Goal: Task Accomplishment & Management: Manage account settings

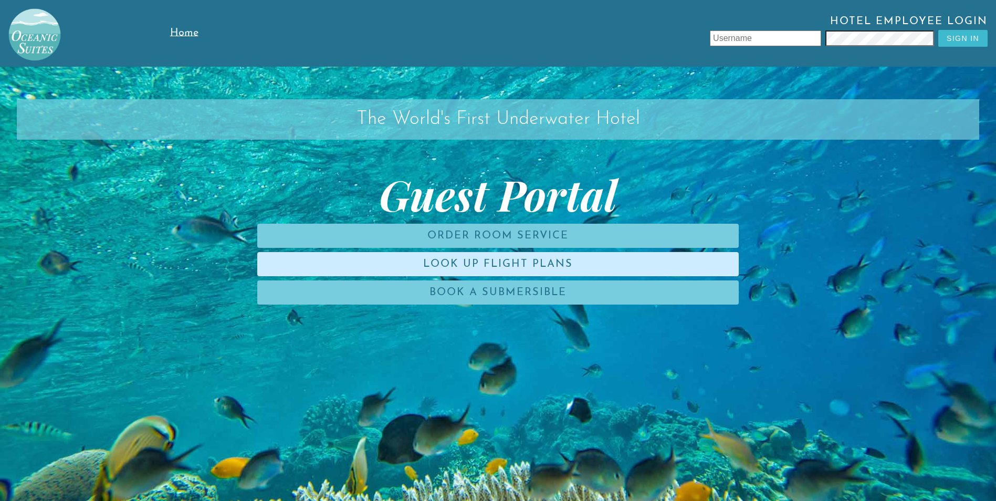
click at [526, 254] on link "Look Up Flight Plans" at bounding box center [497, 264] width 481 height 24
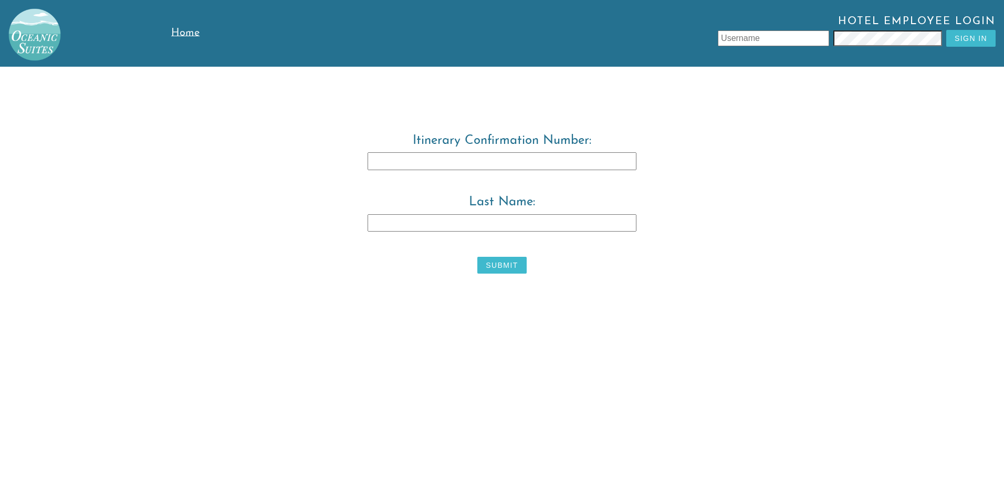
click at [536, 158] on input "Itinerary Confirmation Number:" at bounding box center [502, 161] width 269 height 18
type input "3829483"
type input "[PERSON_NAME]"
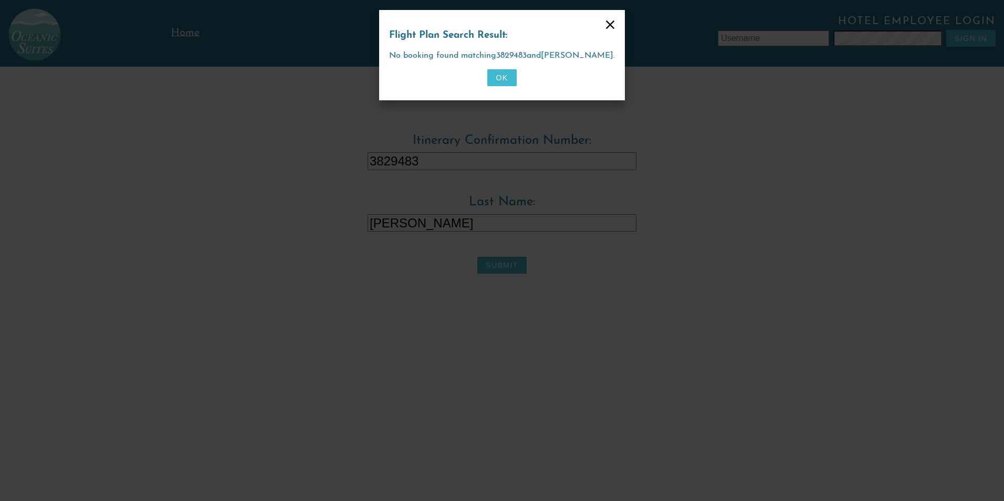
click at [498, 90] on div "Flight Plan Search Result: No booking found matching 3829483 and [PERSON_NAME] …" at bounding box center [502, 55] width 246 height 90
click at [498, 86] on div "OK" at bounding box center [502, 79] width 226 height 21
click at [498, 83] on button "OK" at bounding box center [501, 77] width 29 height 17
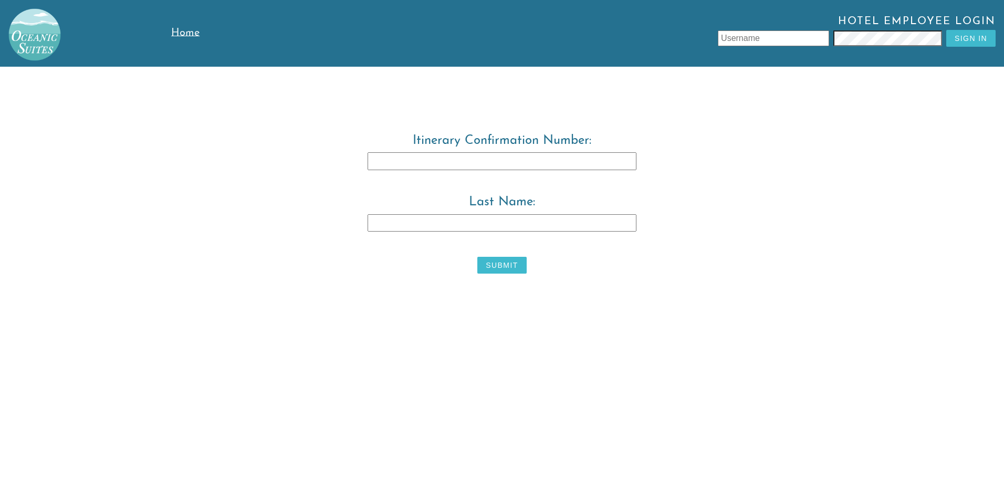
click at [504, 165] on input "Itinerary Confirmation Number:" at bounding box center [502, 161] width 269 height 18
type input "3829483"
click at [484, 233] on label "Last Name:" at bounding box center [502, 221] width 538 height 53
click at [484, 232] on input "Last Name:" at bounding box center [502, 223] width 269 height 18
type input "[PERSON_NAME]"
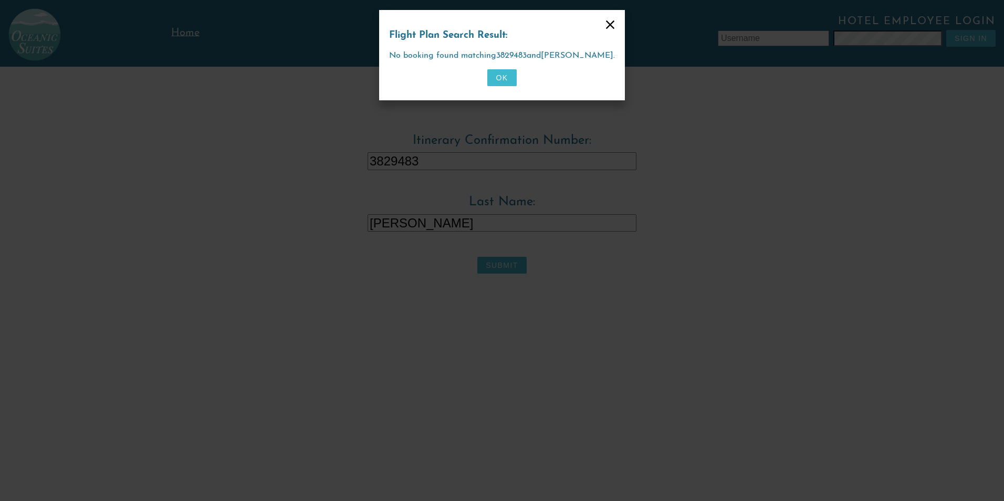
click at [509, 97] on div "Flight Plan Search Result: No booking found matching 3829483 and [PERSON_NAME] …" at bounding box center [502, 55] width 246 height 90
click at [509, 89] on div "OK" at bounding box center [502, 79] width 226 height 21
click at [509, 83] on button "OK" at bounding box center [501, 77] width 29 height 17
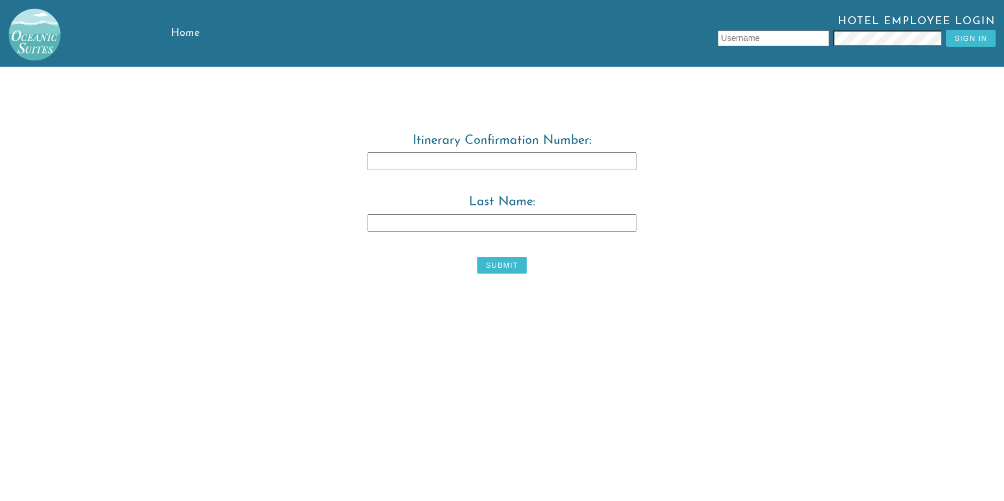
click at [485, 169] on input "Itinerary Confirmation Number:" at bounding box center [502, 161] width 269 height 18
type input "3829483"
type input "[PERSON_NAME]"
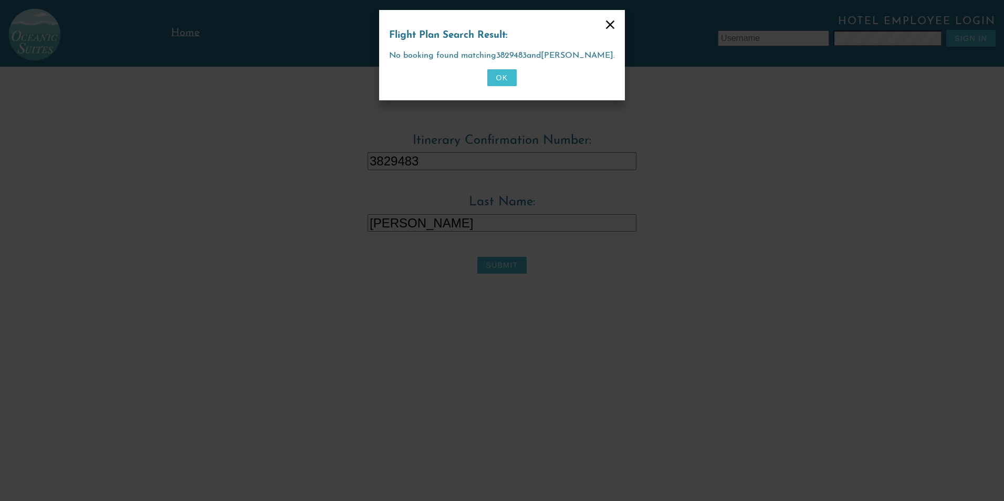
click at [487, 82] on button "OK" at bounding box center [501, 77] width 29 height 17
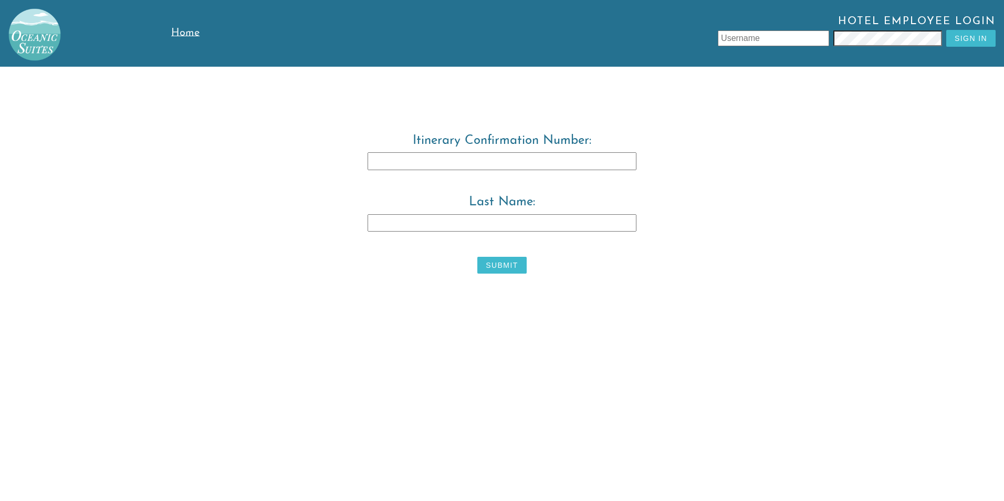
click at [381, 159] on input "Itinerary Confirmation Number:" at bounding box center [502, 161] width 269 height 18
type input "3829483"
click at [400, 226] on input "Last Name:" at bounding box center [502, 223] width 269 height 18
type input "r"
type input "[PERSON_NAME]"
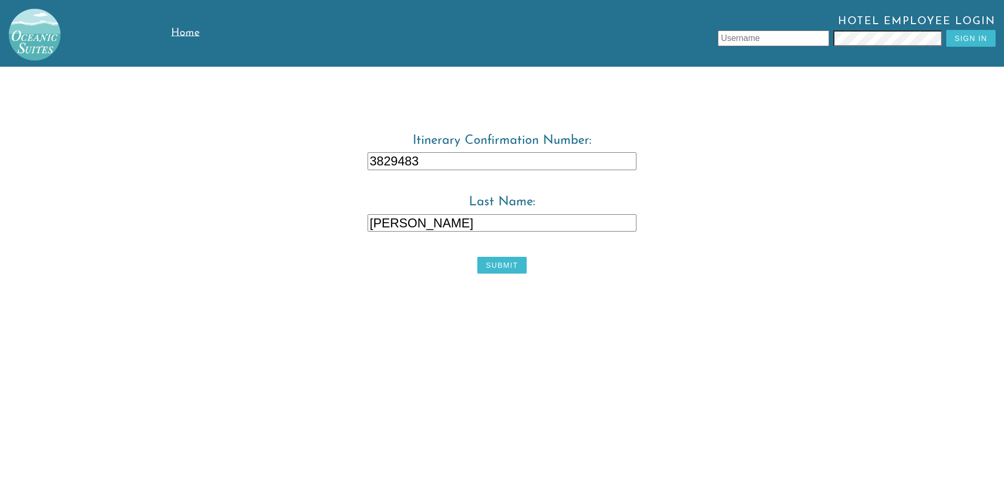
click at [502, 267] on button "Submit" at bounding box center [501, 265] width 49 height 17
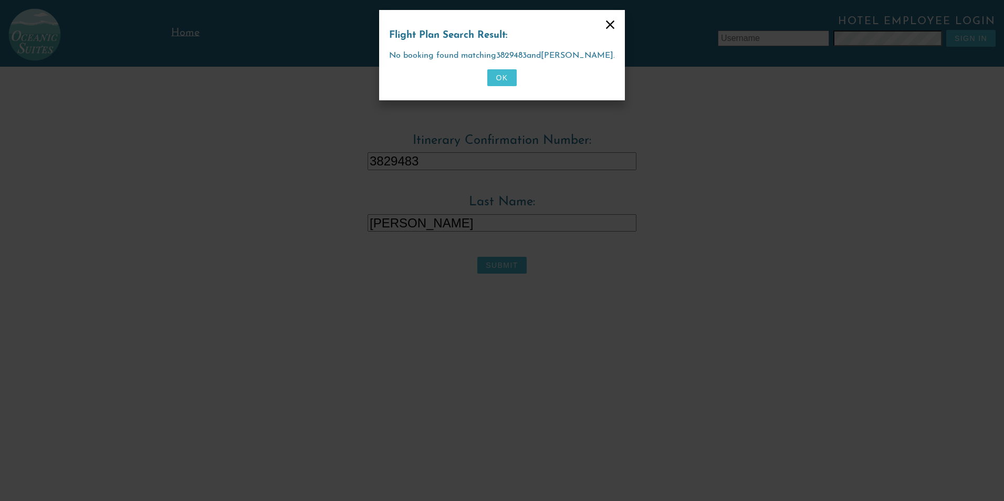
click at [606, 27] on icon at bounding box center [610, 24] width 8 height 8
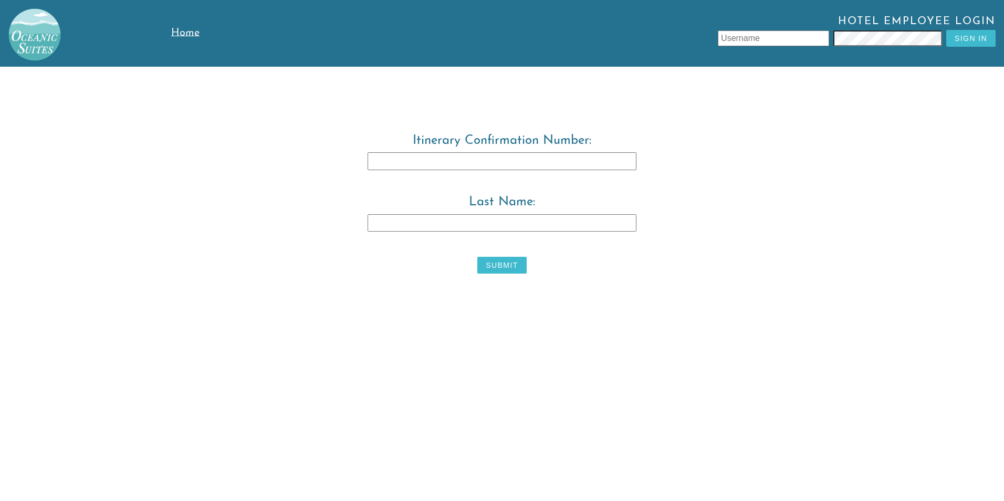
click at [743, 39] on input "text" at bounding box center [773, 38] width 111 height 16
click at [386, 159] on input "Itinerary Confirmation Number:" at bounding box center [502, 161] width 269 height 18
click at [372, 162] on input "Itinerary Confirmation Number:" at bounding box center [502, 161] width 269 height 18
type input "3829483"
click at [398, 221] on input "Last Name:" at bounding box center [502, 223] width 269 height 18
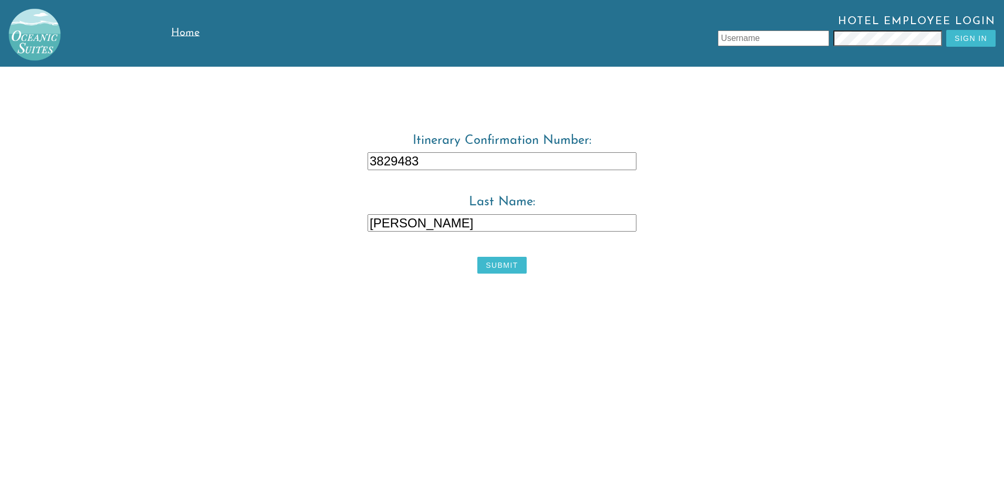
type input "[PERSON_NAME]"
click at [761, 40] on input "text" at bounding box center [773, 38] width 111 height 16
type input "884712"
click at [972, 37] on button "Sign In" at bounding box center [970, 38] width 49 height 17
click at [491, 262] on button "Submit" at bounding box center [501, 265] width 49 height 17
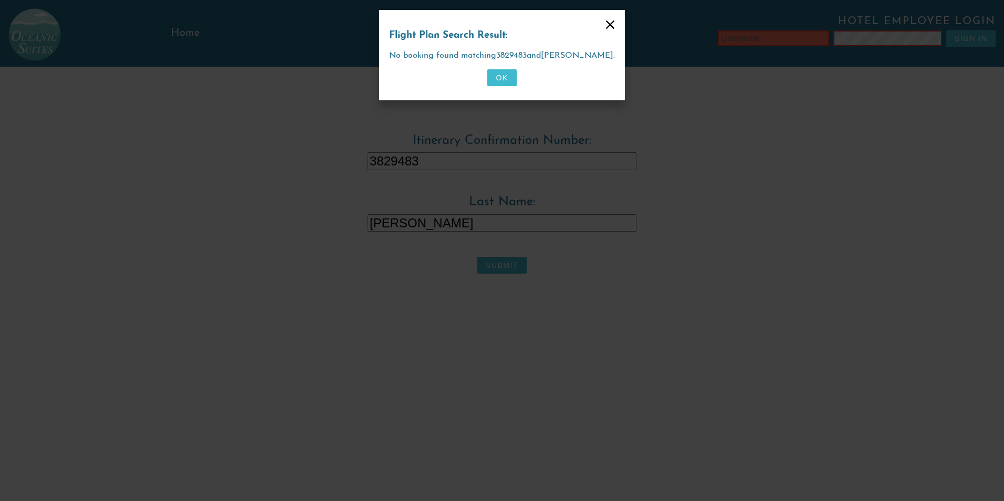
click at [504, 83] on button "OK" at bounding box center [501, 77] width 29 height 17
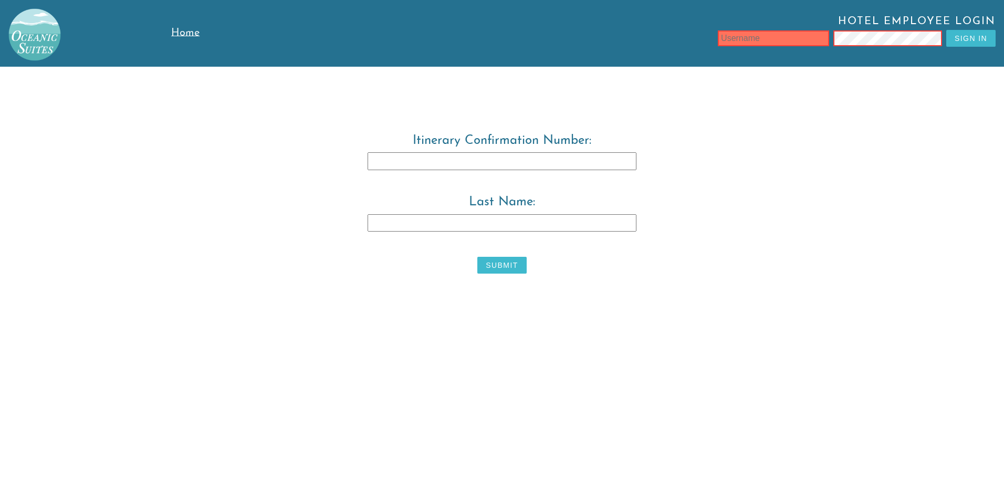
click at [736, 40] on input "text" at bounding box center [773, 38] width 111 height 16
type input "[PERSON_NAME]"
click at [516, 220] on input "Last Name:" at bounding box center [502, 223] width 269 height 18
type input "warwick"
click at [428, 164] on input "Itinerary Confirmation Number:" at bounding box center [502, 161] width 269 height 18
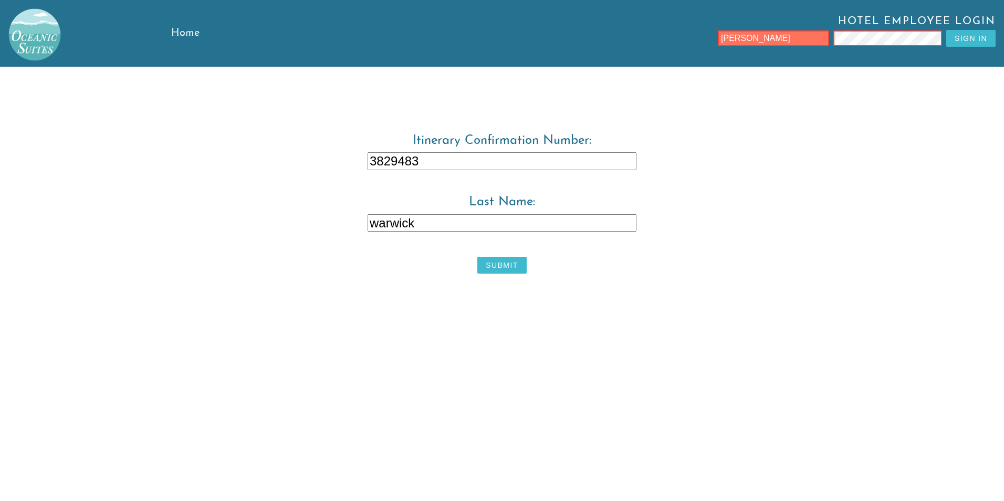
type input "3829483"
drag, startPoint x: 805, startPoint y: 39, endPoint x: 700, endPoint y: 49, distance: 105.5
click at [700, 49] on div "Hotel Employee Login [PERSON_NAME] Sign In" at bounding box center [623, 33] width 744 height 35
type input "t"
drag, startPoint x: 727, startPoint y: 40, endPoint x: 719, endPoint y: 36, distance: 8.5
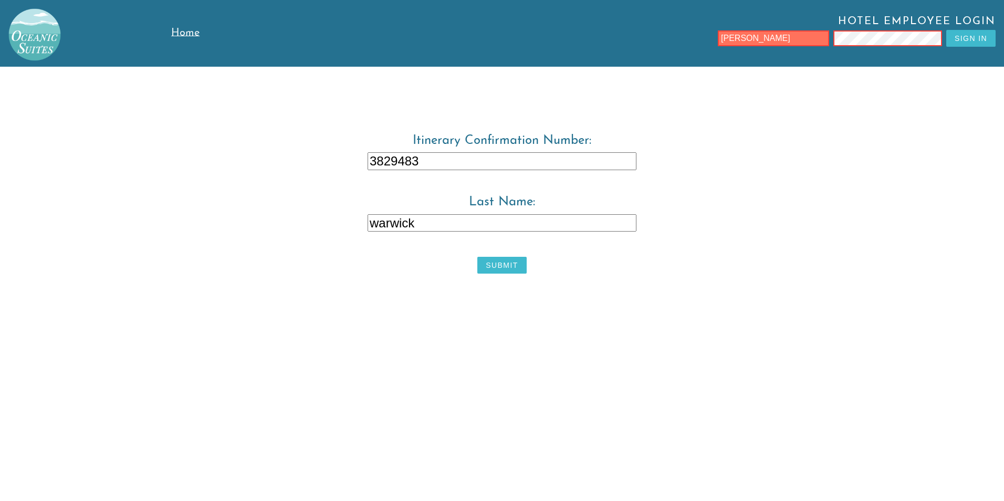
click at [719, 36] on div "Hotel Employee Login [PERSON_NAME] Sign In" at bounding box center [623, 33] width 744 height 35
type input "[PERSON_NAME]"
click at [979, 38] on button "Sign In" at bounding box center [970, 38] width 49 height 17
click at [979, 41] on button "Sign In" at bounding box center [970, 38] width 49 height 17
click at [502, 267] on button "Submit" at bounding box center [501, 265] width 49 height 17
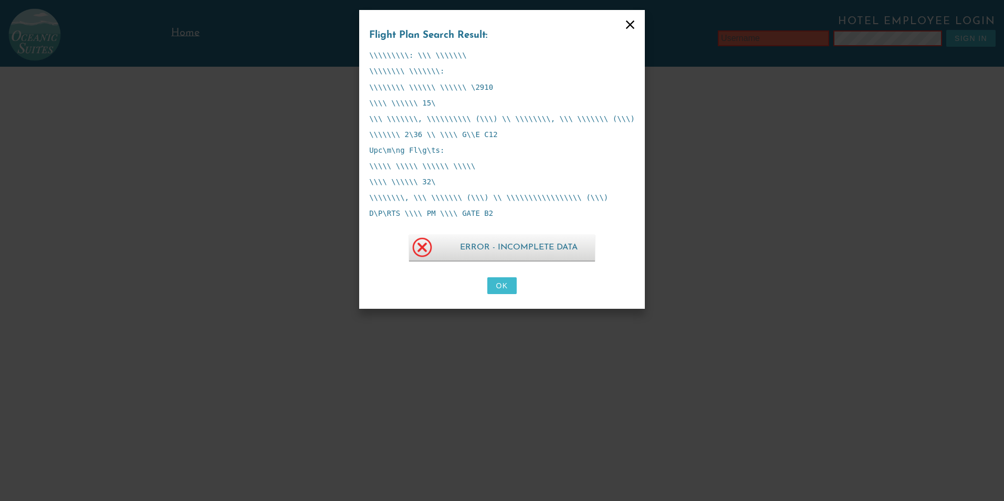
click at [505, 287] on button "OK" at bounding box center [501, 285] width 29 height 17
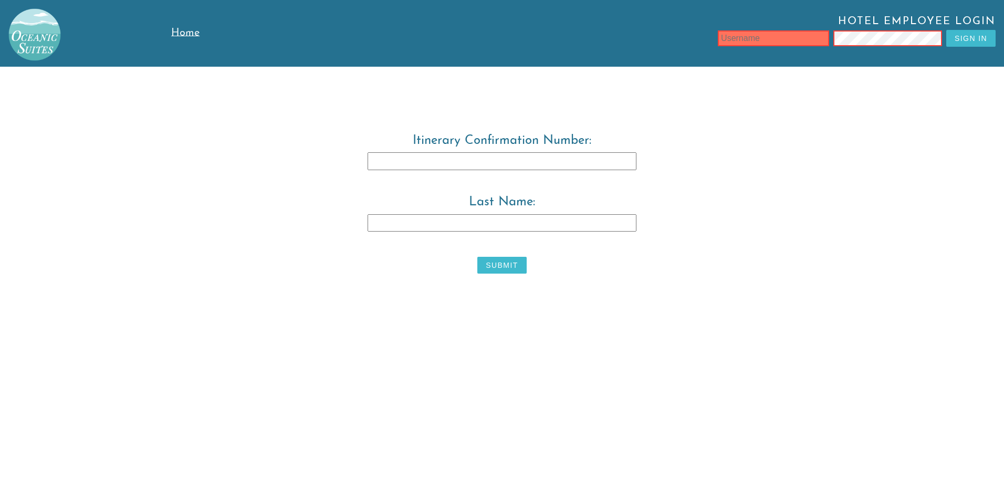
click at [411, 157] on input "Itinerary Confirmation Number:" at bounding box center [502, 161] width 269 height 18
type input "3829483"
click at [389, 230] on input "Last Name:" at bounding box center [502, 223] width 269 height 18
type input "Warwick"
click at [799, 40] on input "text" at bounding box center [773, 38] width 111 height 16
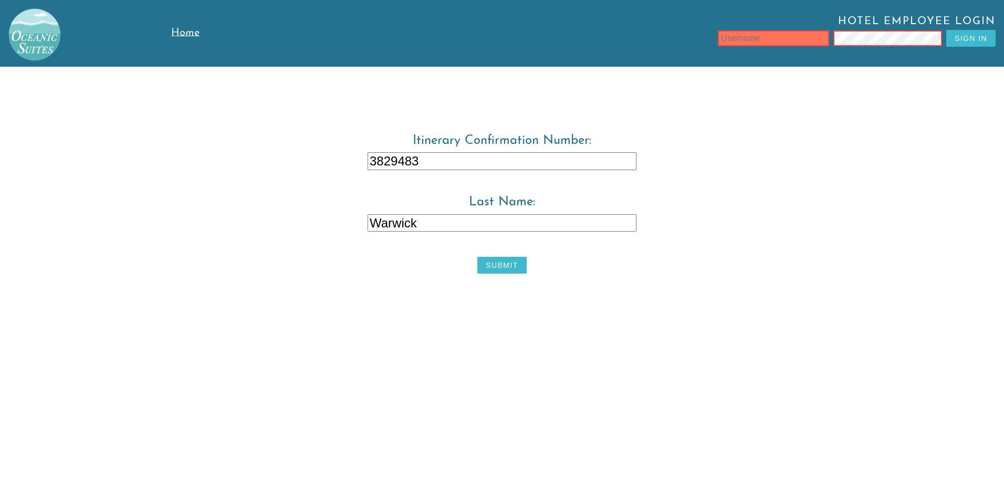
click at [792, 43] on input "text" at bounding box center [773, 38] width 111 height 16
click at [497, 269] on button "Submit" at bounding box center [501, 265] width 49 height 17
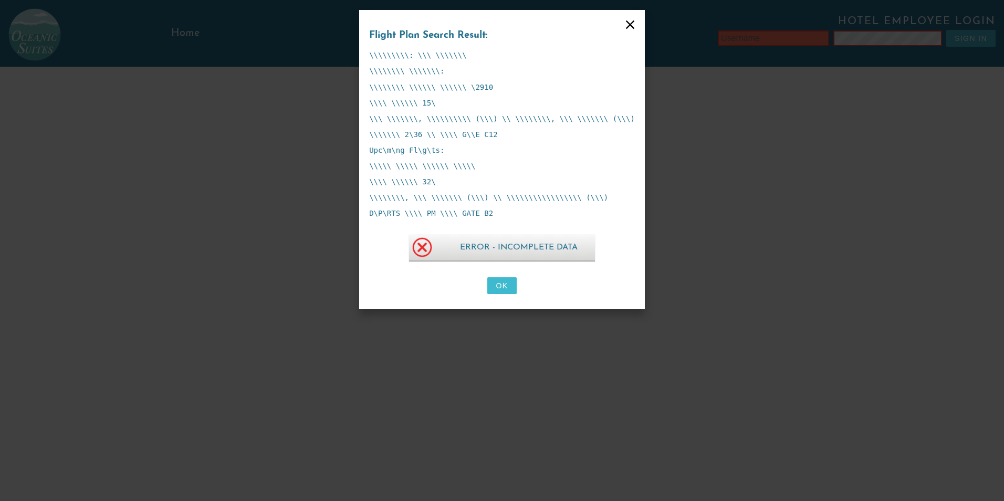
click at [623, 24] on icon at bounding box center [630, 24] width 15 height 15
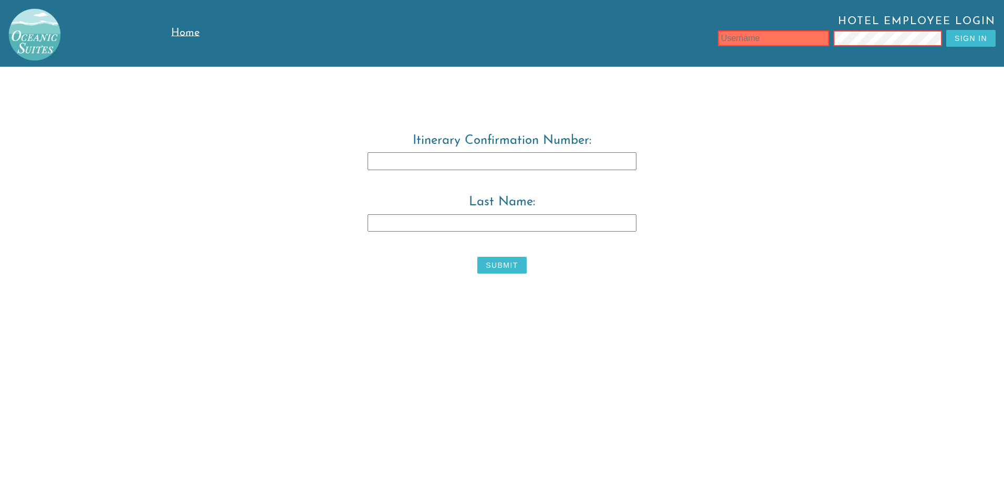
click at [745, 43] on input "text" at bounding box center [773, 38] width 111 height 16
click at [737, 41] on input "[PERSON_NAME]" at bounding box center [773, 38] width 111 height 16
type input "tadwarwick"
click at [967, 39] on button "Sign In" at bounding box center [970, 38] width 49 height 17
click at [805, 33] on input "text" at bounding box center [773, 38] width 111 height 16
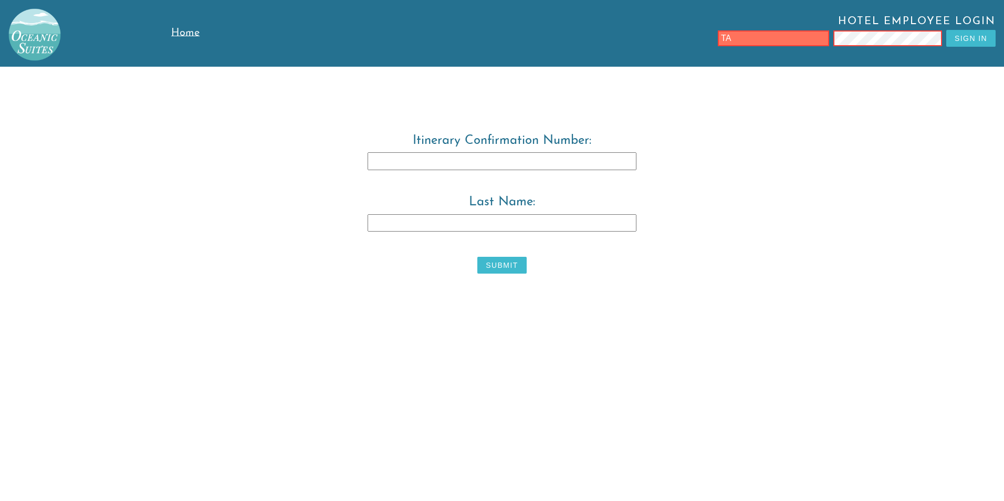
type input "T"
type input "tadwarwick"
click at [982, 38] on button "Sign In" at bounding box center [970, 38] width 49 height 17
click at [179, 28] on span "Home" at bounding box center [185, 33] width 28 height 11
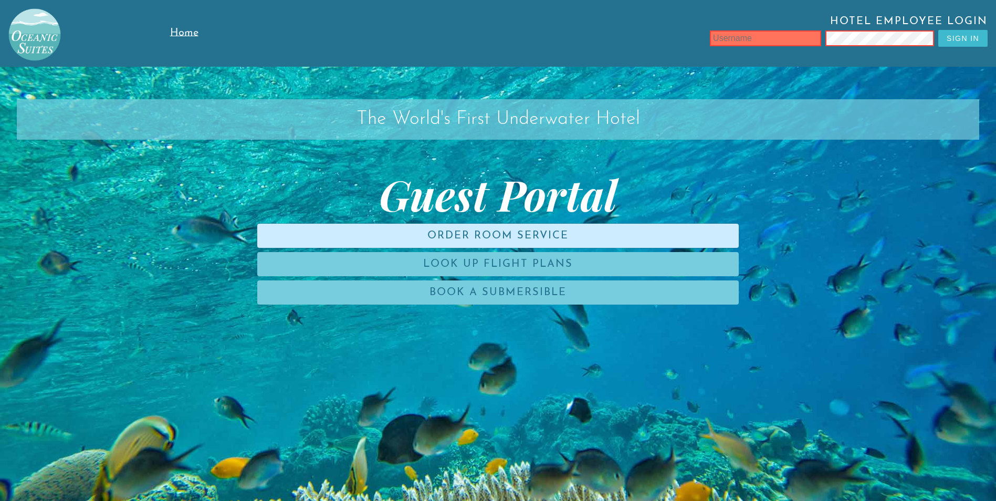
click at [646, 234] on link "Order Room Service" at bounding box center [497, 236] width 481 height 24
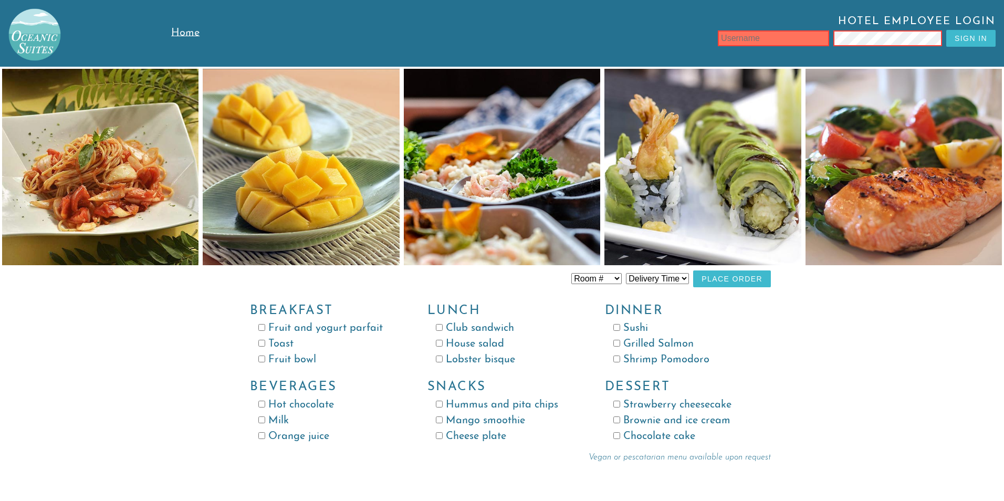
click at [159, 39] on h1 at bounding box center [85, 33] width 171 height 67
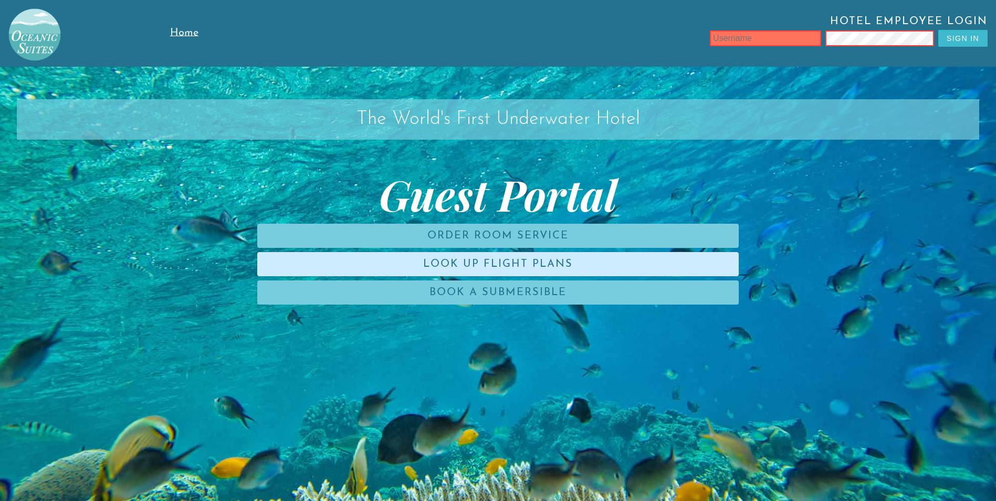
click at [487, 256] on link "Look Up Flight Plans" at bounding box center [497, 264] width 481 height 24
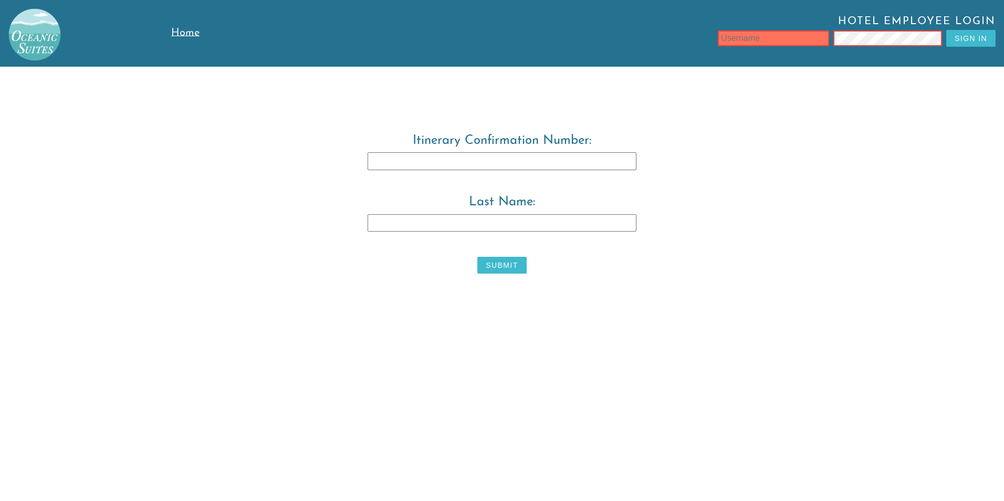
click at [202, 35] on link "Home" at bounding box center [211, 33] width 80 height 67
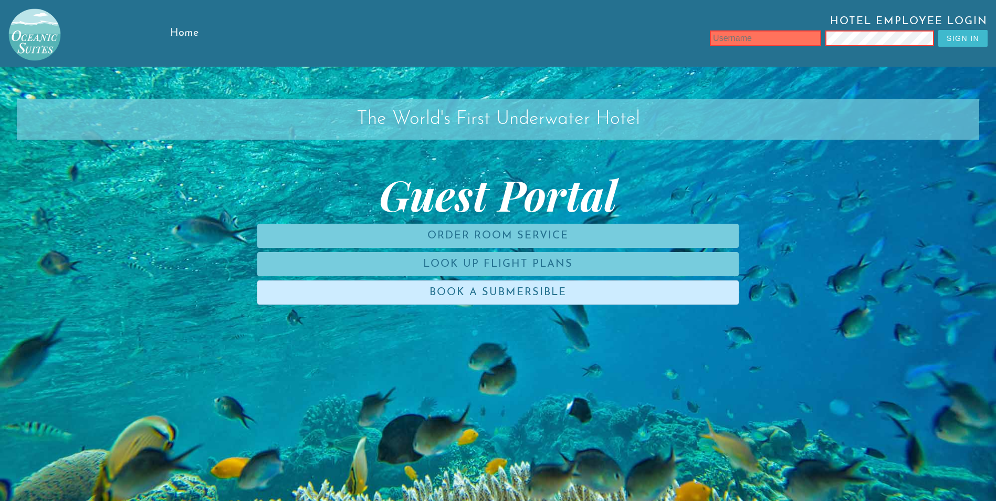
click at [522, 292] on link "Book a Submersible" at bounding box center [497, 292] width 481 height 24
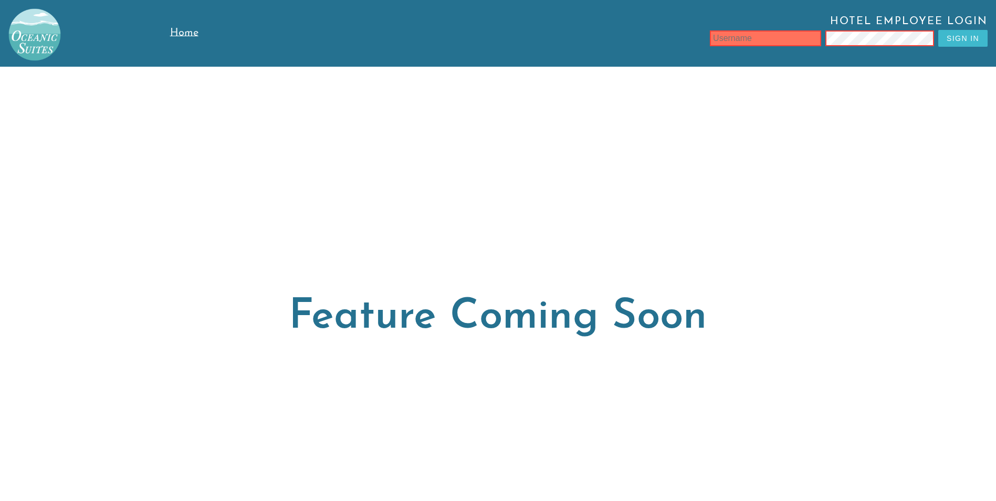
click at [169, 29] on h1 at bounding box center [85, 33] width 170 height 67
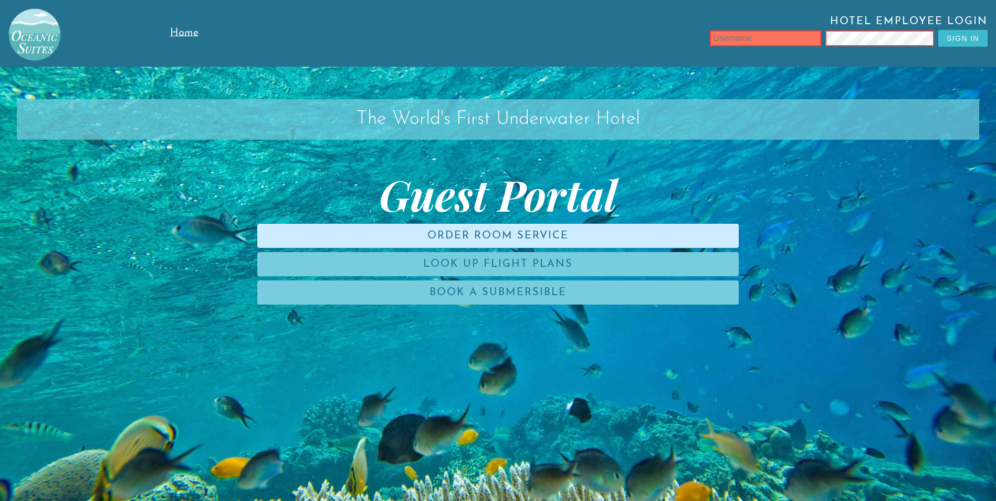
click at [610, 226] on link "Order Room Service" at bounding box center [497, 236] width 481 height 24
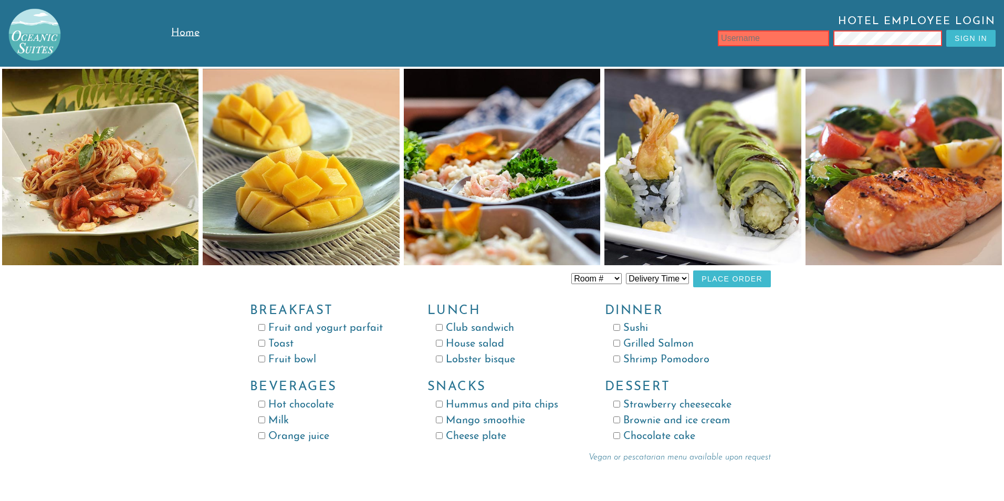
click at [616, 273] on select "Room # Room 100 Room 101 Room 102 Room 103 Room 104 Room 105 Room 106 Room 107 …" at bounding box center [596, 278] width 50 height 11
click at [655, 281] on select "Delivery Time 8:00 AM 9:00 AM 10:00 AM 11:00 AM 12:00 PM 1:00 PM 2:00 PM 3:00 P…" at bounding box center [657, 278] width 63 height 11
click at [185, 30] on span "Home" at bounding box center [185, 33] width 28 height 11
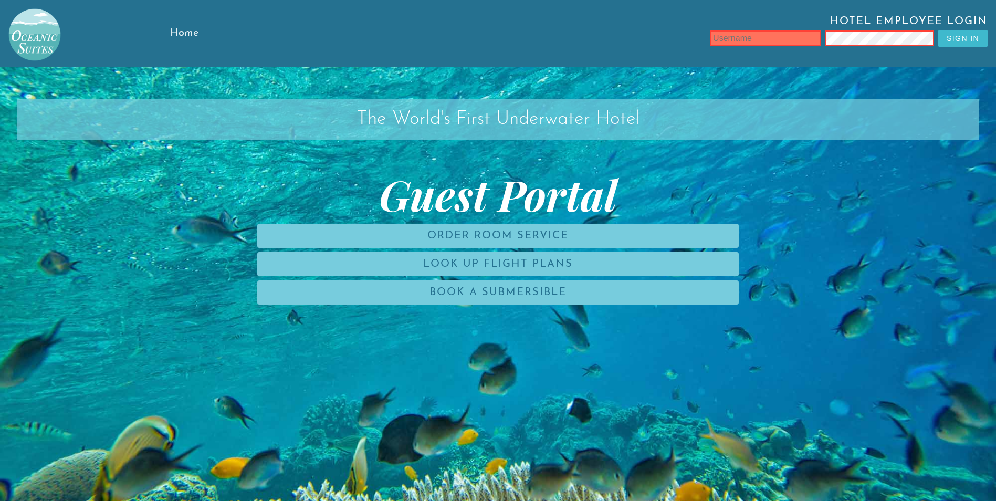
click at [748, 36] on input "text" at bounding box center [765, 38] width 111 height 16
type input "leonziotore"
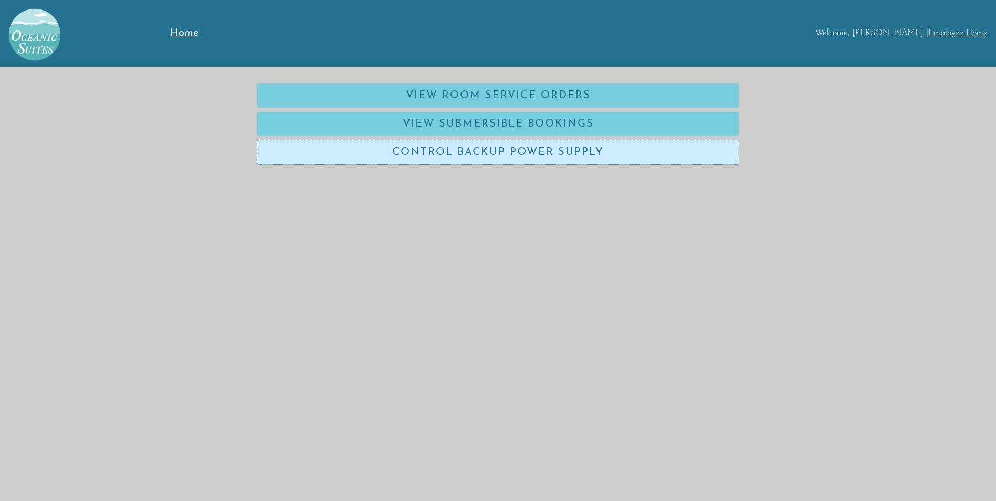
click at [490, 156] on link "Control Backup Power Supply" at bounding box center [497, 152] width 481 height 24
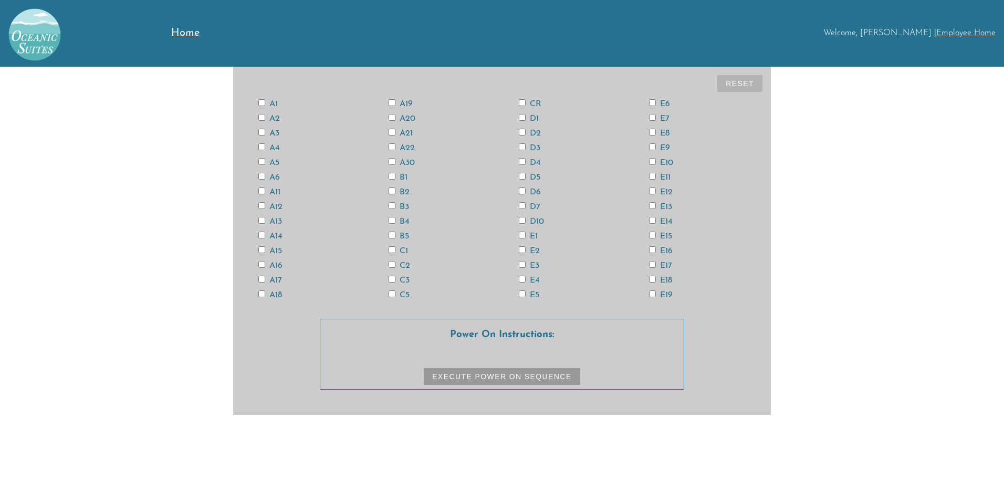
click at [261, 102] on input "A1" at bounding box center [261, 102] width 7 height 7
click at [264, 100] on input "A1" at bounding box center [261, 102] width 7 height 7
checkbox input "false"
click at [654, 294] on input "E19" at bounding box center [652, 293] width 7 height 7
click at [653, 293] on input "E19" at bounding box center [652, 293] width 7 height 7
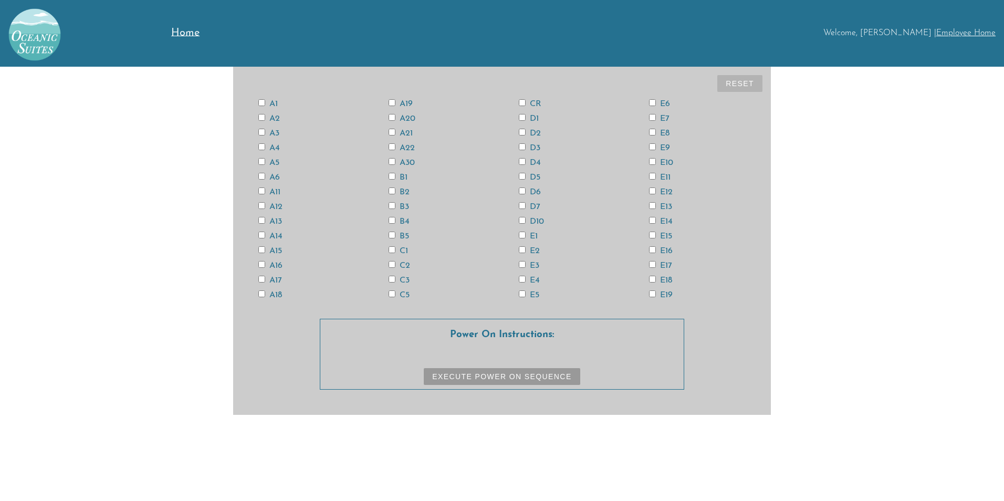
click at [653, 293] on input "E19" at bounding box center [652, 293] width 7 height 7
checkbox input "true"
drag, startPoint x: 654, startPoint y: 264, endPoint x: 660, endPoint y: 252, distance: 12.9
click at [655, 264] on input "E17" at bounding box center [652, 264] width 7 height 7
checkbox input "true"
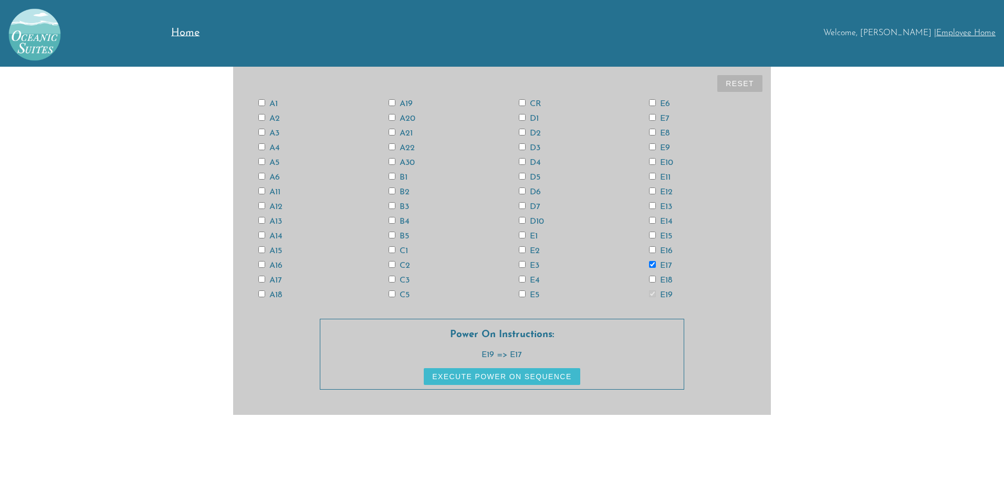
click at [653, 233] on input "E15" at bounding box center [652, 235] width 7 height 7
checkbox input "true"
click at [649, 205] on input "E13" at bounding box center [652, 205] width 7 height 7
checkbox input "true"
click at [652, 175] on input "E11" at bounding box center [652, 176] width 7 height 7
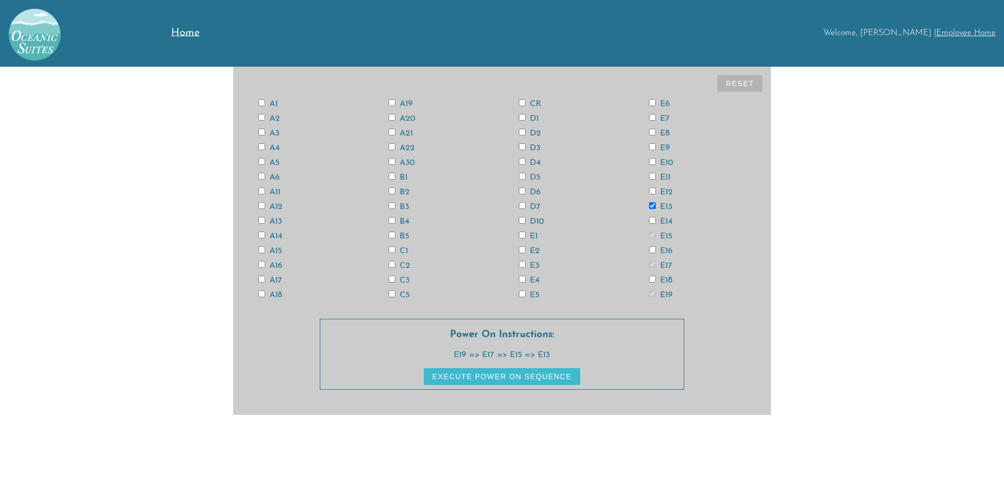
checkbox input "true"
click at [653, 145] on input "E9" at bounding box center [652, 146] width 7 height 7
checkbox input "true"
click at [654, 119] on input "E7" at bounding box center [652, 117] width 7 height 7
checkbox input "true"
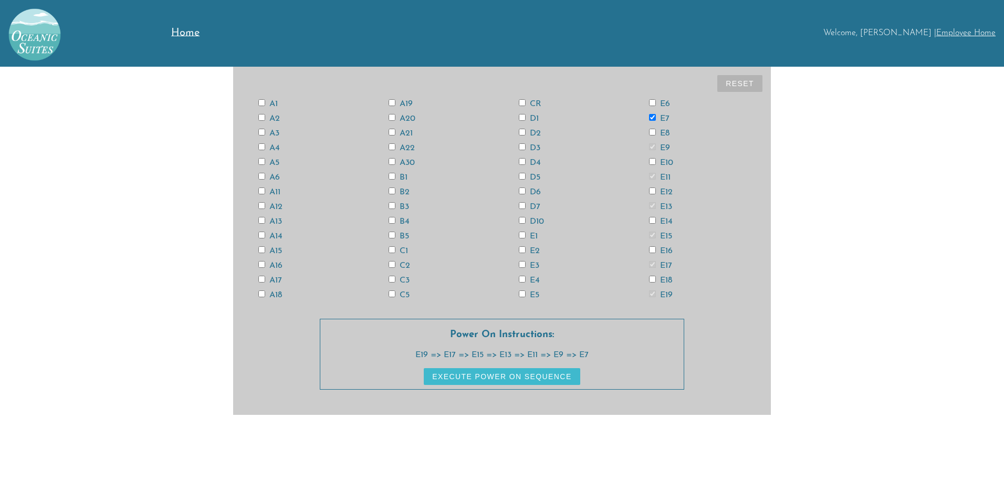
click at [521, 293] on input "E5" at bounding box center [522, 293] width 7 height 7
checkbox input "true"
click at [522, 263] on input "E3" at bounding box center [522, 264] width 7 height 7
checkbox input "true"
click at [521, 236] on input "E1" at bounding box center [522, 235] width 7 height 7
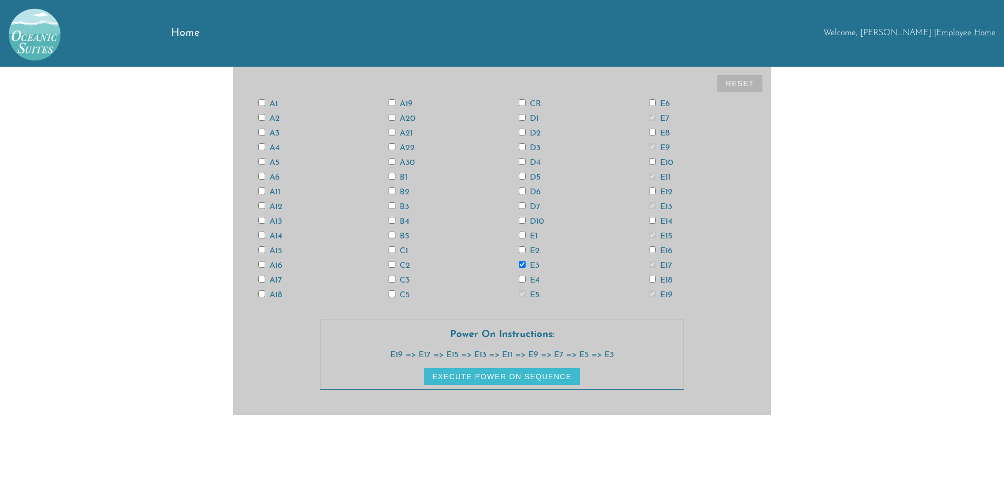
checkbox input "true"
click at [523, 205] on input "D7" at bounding box center [522, 205] width 7 height 7
checkbox input "true"
click at [523, 174] on input "D5" at bounding box center [522, 176] width 7 height 7
checkbox input "true"
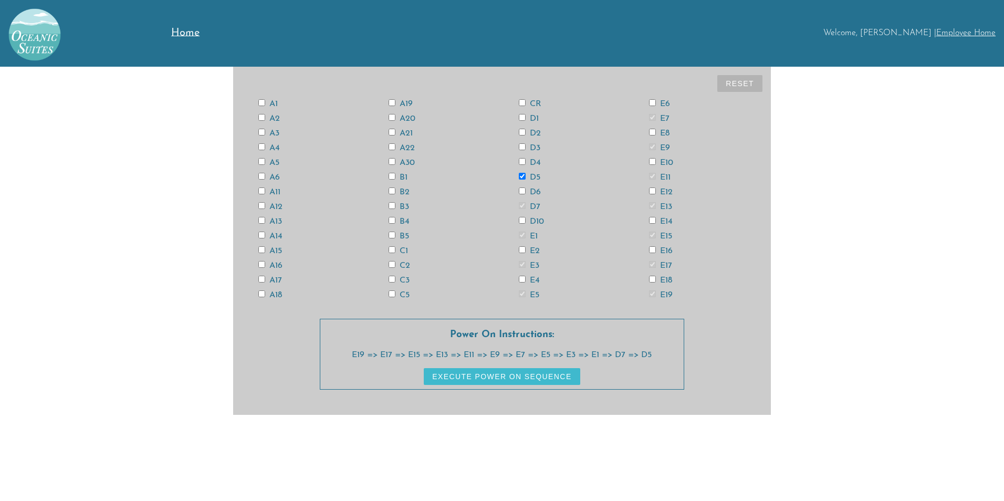
click at [524, 149] on input "D3" at bounding box center [522, 146] width 7 height 7
checkbox input "true"
click at [525, 116] on input "D1" at bounding box center [522, 117] width 7 height 7
click at [745, 80] on button "Reset" at bounding box center [739, 83] width 45 height 17
checkbox input "false"
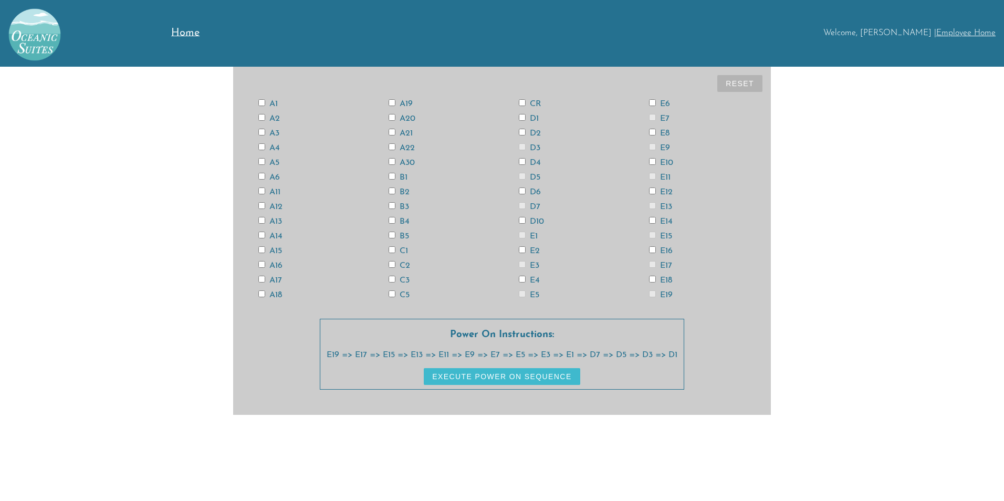
checkbox input "false"
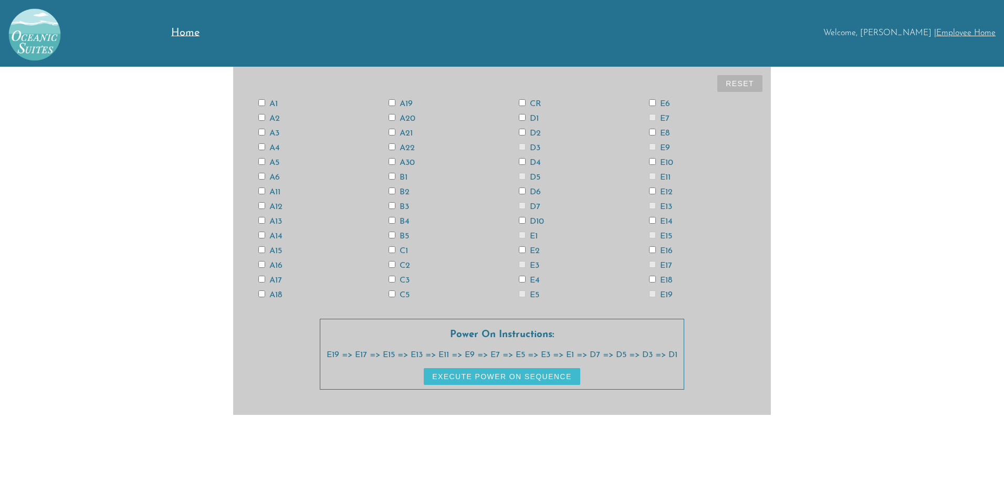
checkbox input "false"
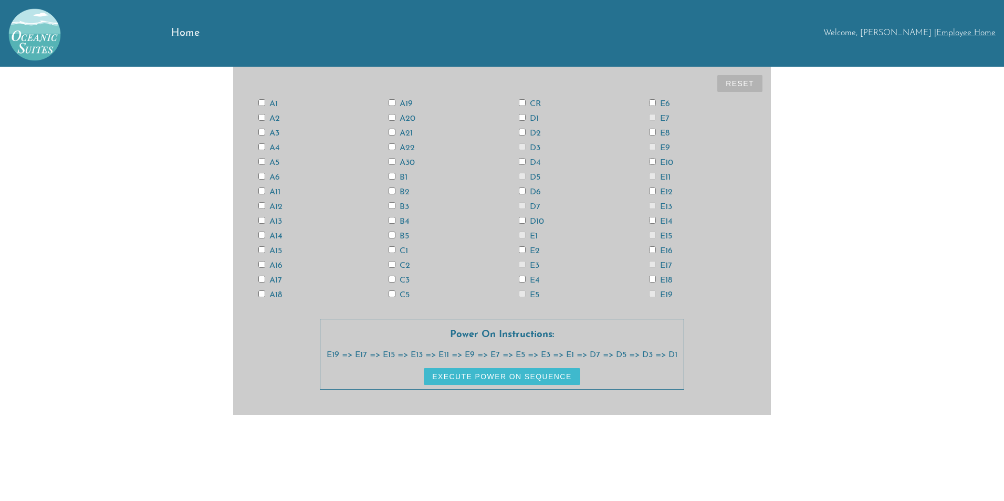
checkbox input "false"
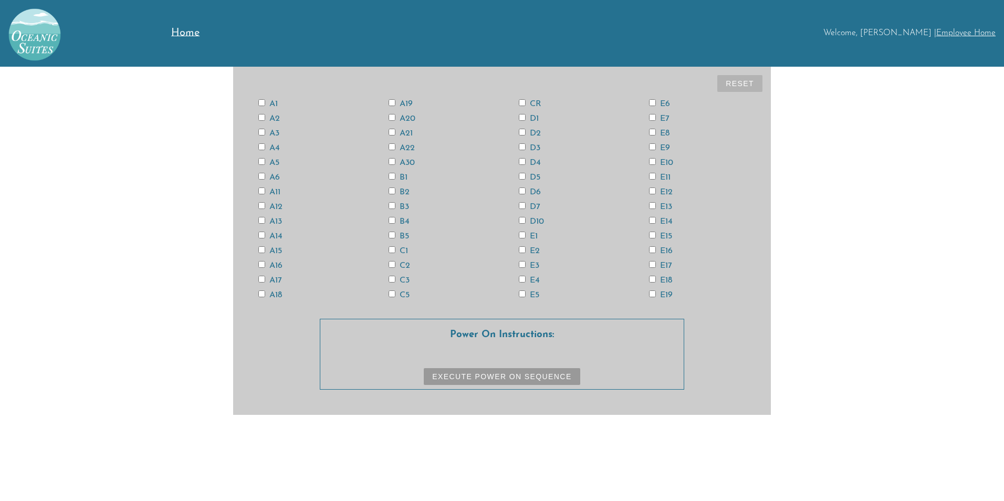
click at [189, 39] on link "Home" at bounding box center [211, 33] width 80 height 67
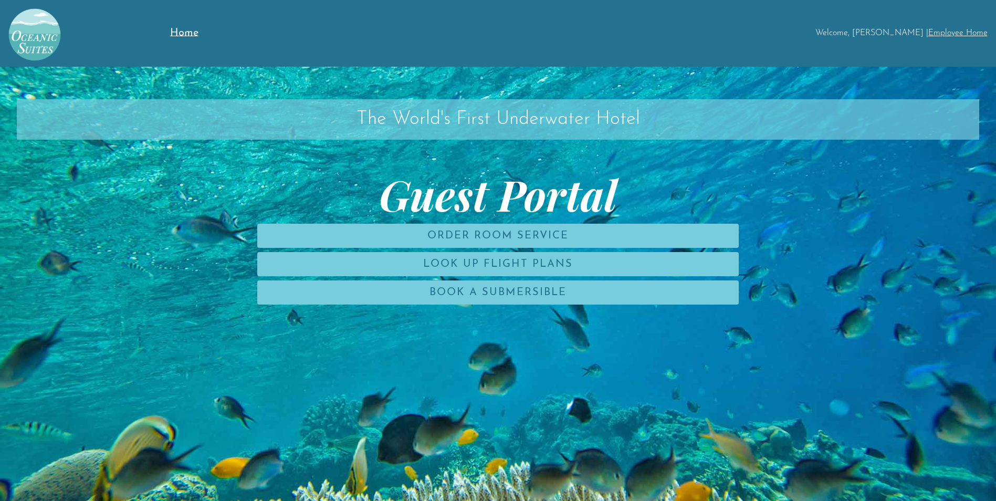
click at [952, 28] on div "Welcome, [PERSON_NAME] | Employee Home" at bounding box center [622, 33] width 747 height 67
click at [959, 30] on link "Employee Home" at bounding box center [957, 33] width 59 height 8
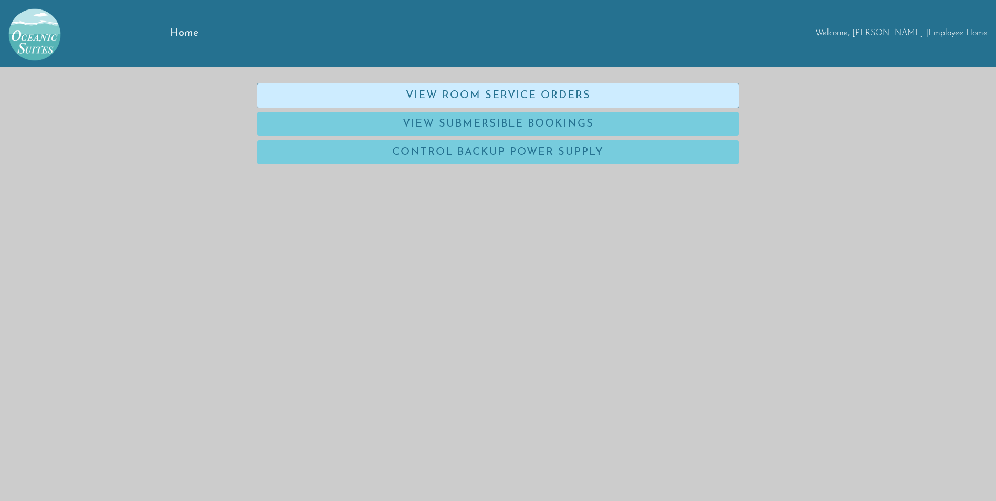
click at [499, 97] on link "View Room Service Orders" at bounding box center [497, 95] width 481 height 24
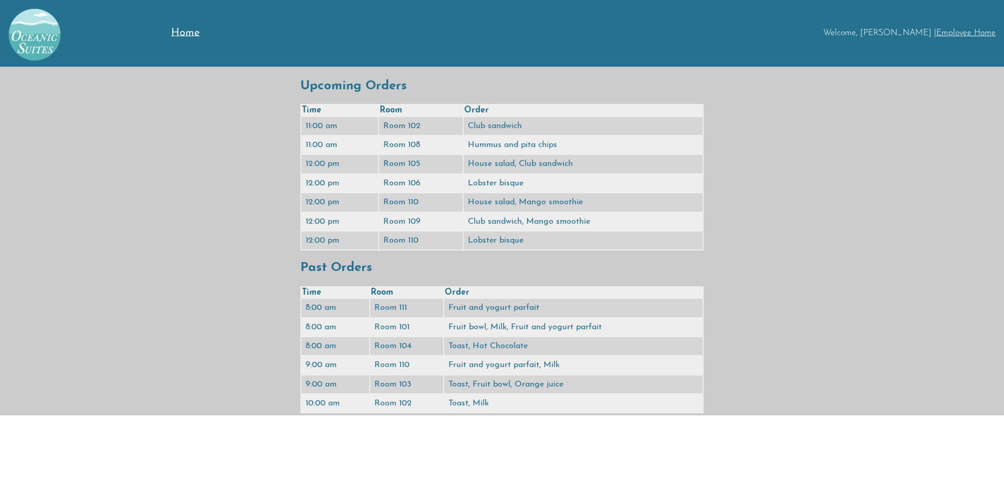
click at [962, 35] on link "Employee Home" at bounding box center [965, 33] width 59 height 8
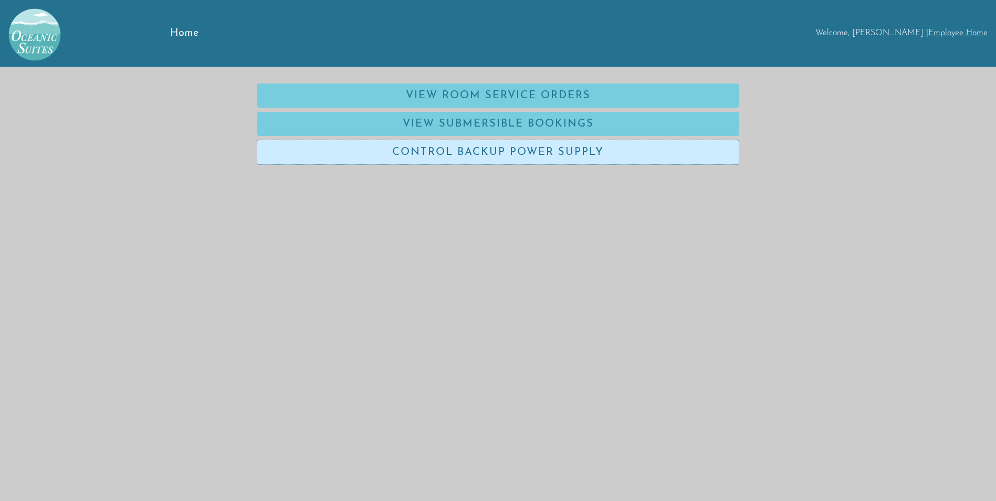
click at [541, 148] on link "Control Backup Power Supply" at bounding box center [497, 152] width 481 height 24
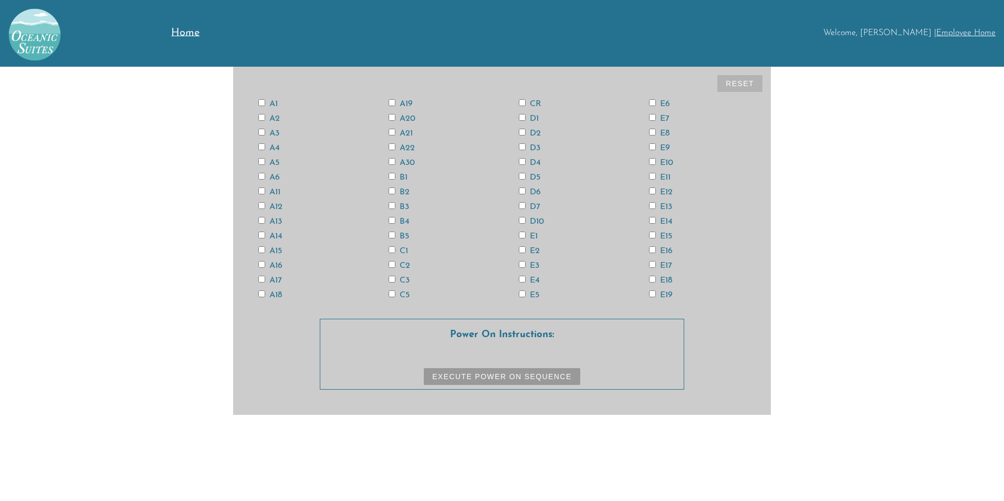
click at [523, 105] on input "CR" at bounding box center [522, 102] width 7 height 7
checkbox input "true"
click at [654, 237] on input "E15" at bounding box center [652, 235] width 7 height 7
checkbox input "true"
click at [655, 202] on input "E13" at bounding box center [652, 205] width 7 height 7
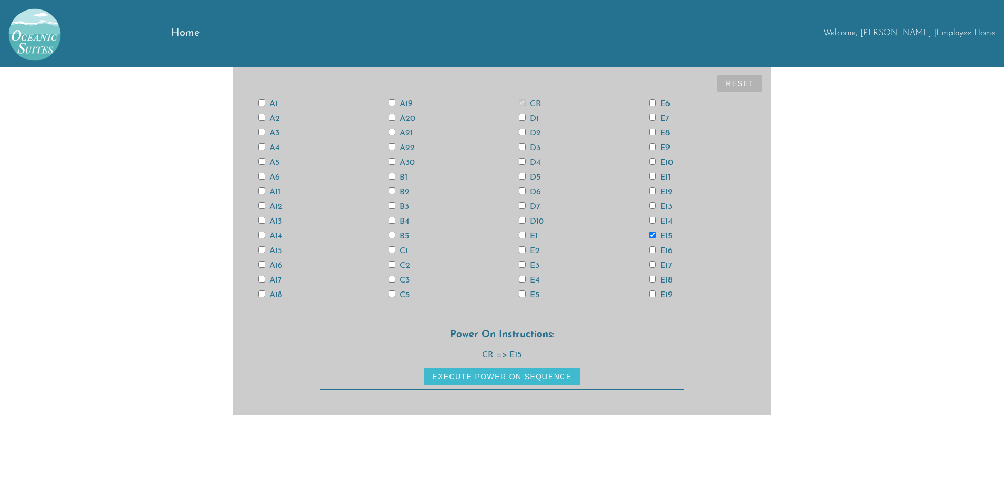
checkbox input "true"
click at [747, 90] on button "Reset" at bounding box center [739, 83] width 45 height 17
checkbox input "false"
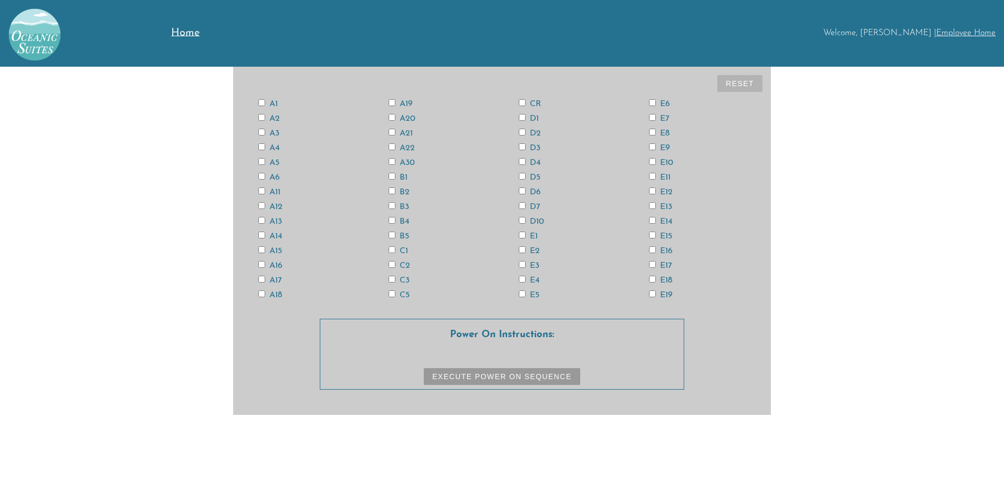
click at [522, 104] on input "CR" at bounding box center [522, 102] width 7 height 7
checkbox input "true"
click at [654, 237] on input "E15" at bounding box center [652, 235] width 7 height 7
checkbox input "true"
click at [651, 206] on input "E13" at bounding box center [652, 205] width 7 height 7
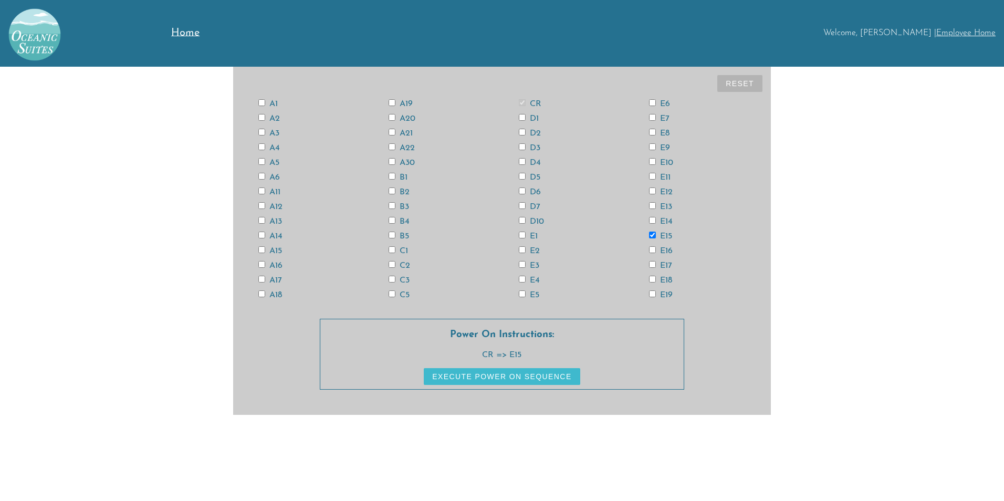
checkbox input "true"
click at [522, 281] on input "E4" at bounding box center [522, 279] width 7 height 7
checkbox input "false"
click at [261, 222] on input "A13" at bounding box center [261, 220] width 7 height 7
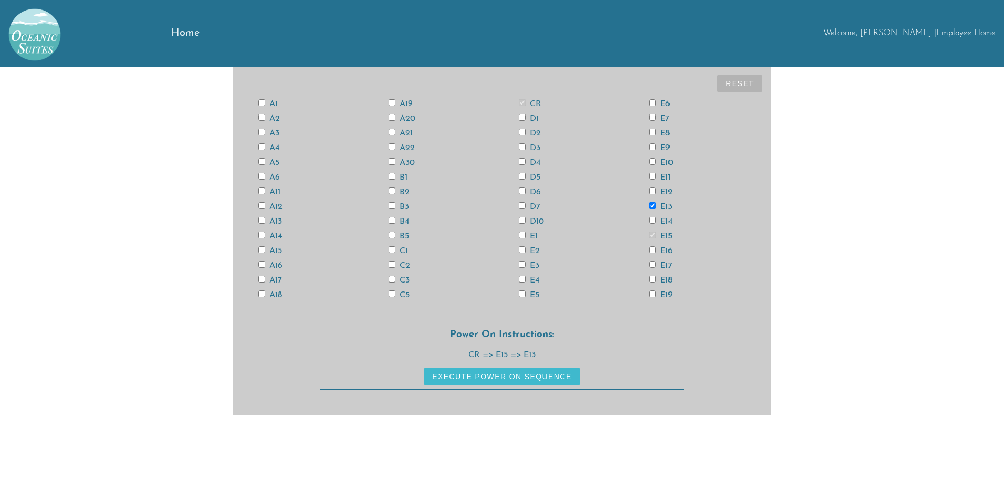
checkbox input "true"
click at [261, 191] on input "A11" at bounding box center [261, 190] width 7 height 7
checkbox input "true"
click at [260, 130] on input "A3" at bounding box center [261, 132] width 7 height 7
checkbox input "true"
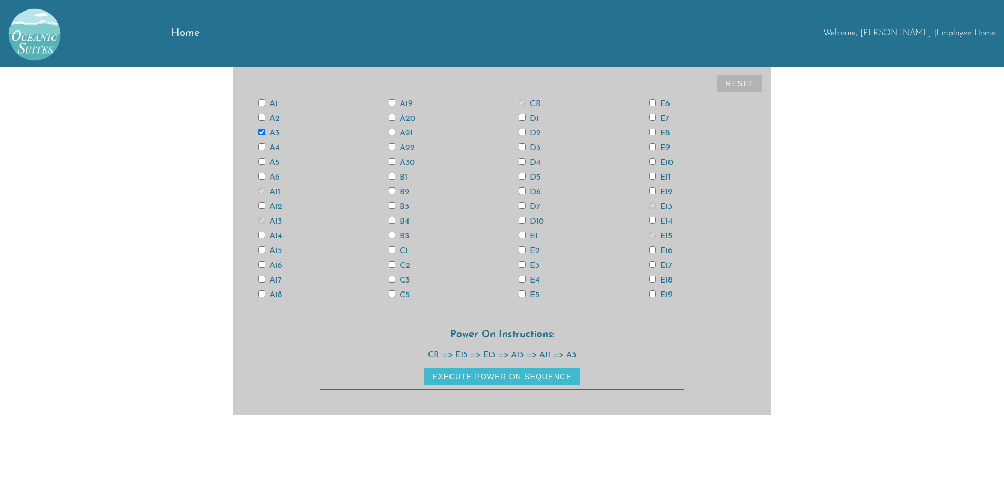
click at [263, 176] on input "A6" at bounding box center [261, 176] width 7 height 7
checkbox input "true"
click at [262, 203] on input "A12" at bounding box center [261, 205] width 7 height 7
checkbox input "true"
click at [259, 292] on input "A18" at bounding box center [261, 293] width 7 height 7
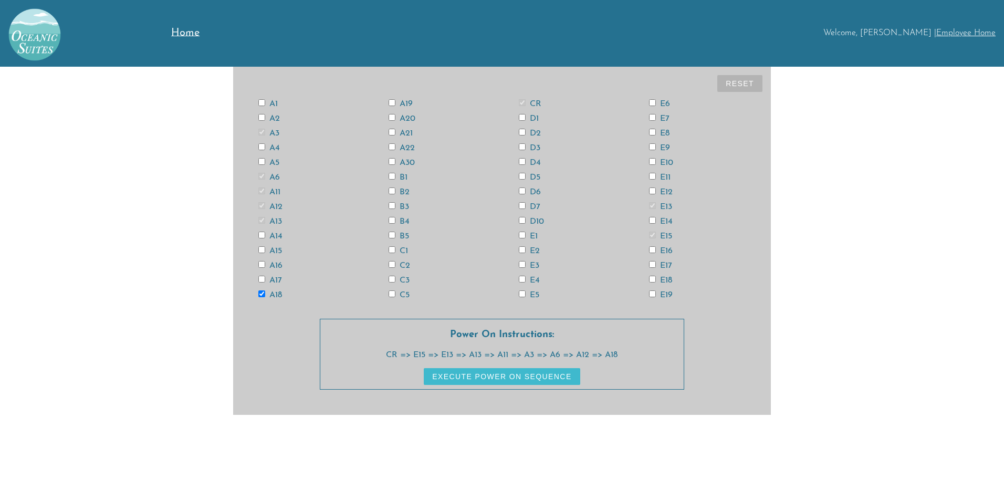
click at [264, 293] on input "A18" at bounding box center [261, 293] width 7 height 7
checkbox input "false"
click at [261, 205] on input "A12" at bounding box center [261, 205] width 7 height 7
checkbox input "false"
click at [262, 295] on input "A18" at bounding box center [261, 293] width 7 height 7
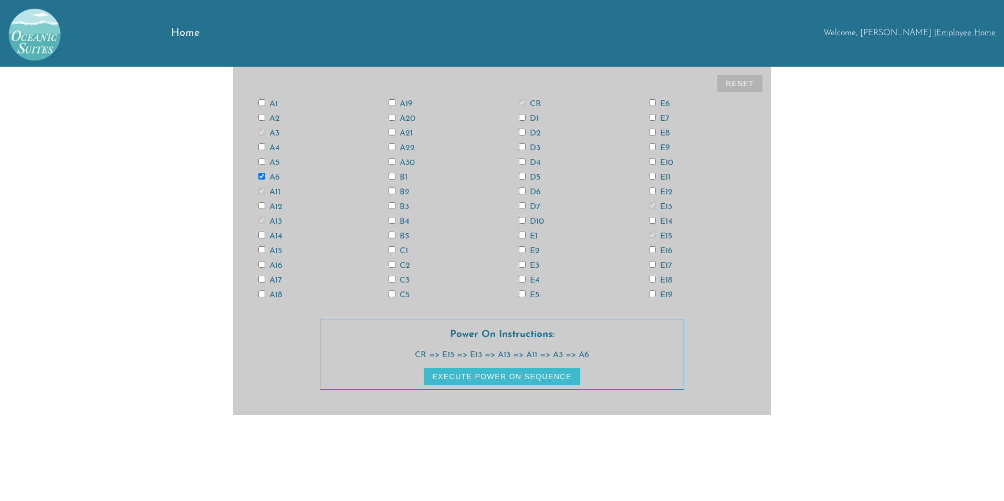
checkbox input "true"
click at [520, 193] on input "D6" at bounding box center [522, 190] width 7 height 7
checkbox input "true"
click at [521, 277] on input "E4" at bounding box center [522, 279] width 7 height 7
checkbox input "true"
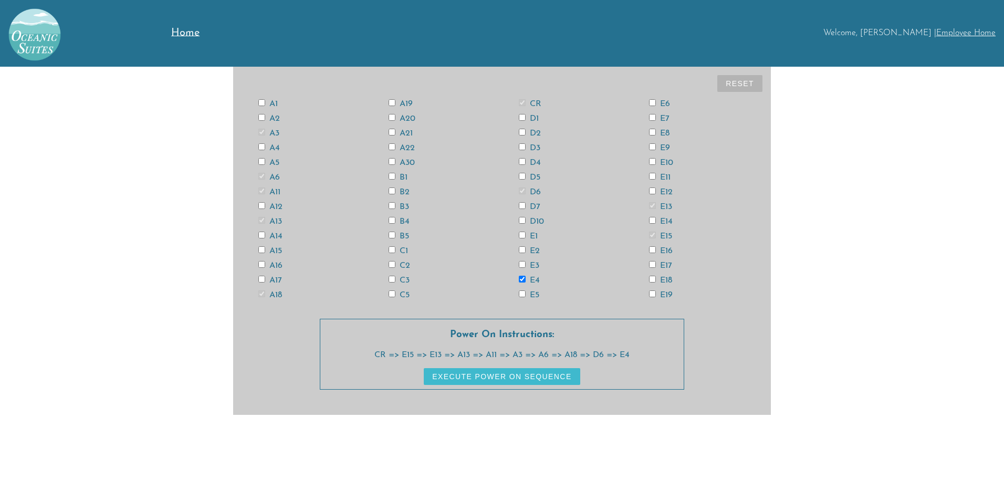
click at [652, 188] on input "E12" at bounding box center [652, 190] width 7 height 7
checkbox input "true"
click at [654, 221] on input "E14" at bounding box center [652, 220] width 7 height 7
checkbox input "true"
click at [654, 277] on input "E18" at bounding box center [652, 279] width 7 height 7
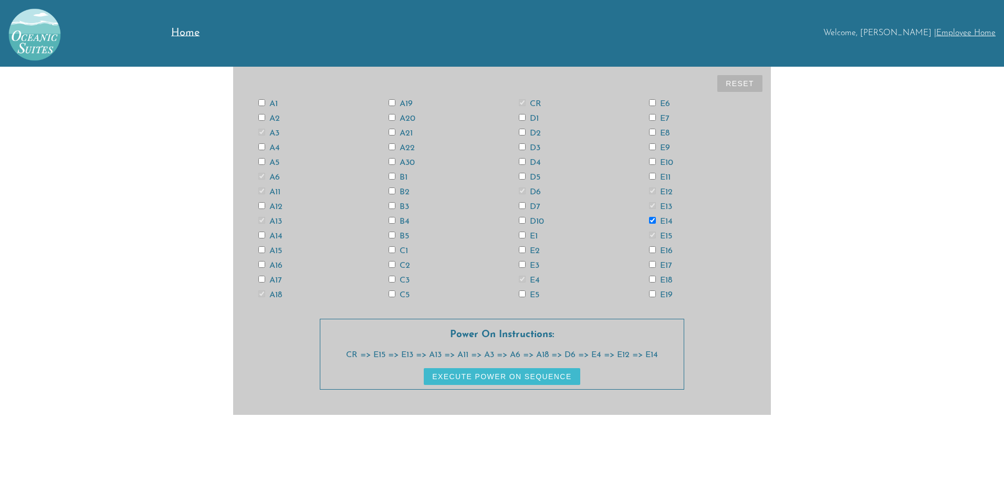
checkbox input "true"
click at [264, 203] on input "A12" at bounding box center [261, 205] width 7 height 7
checkbox input "true"
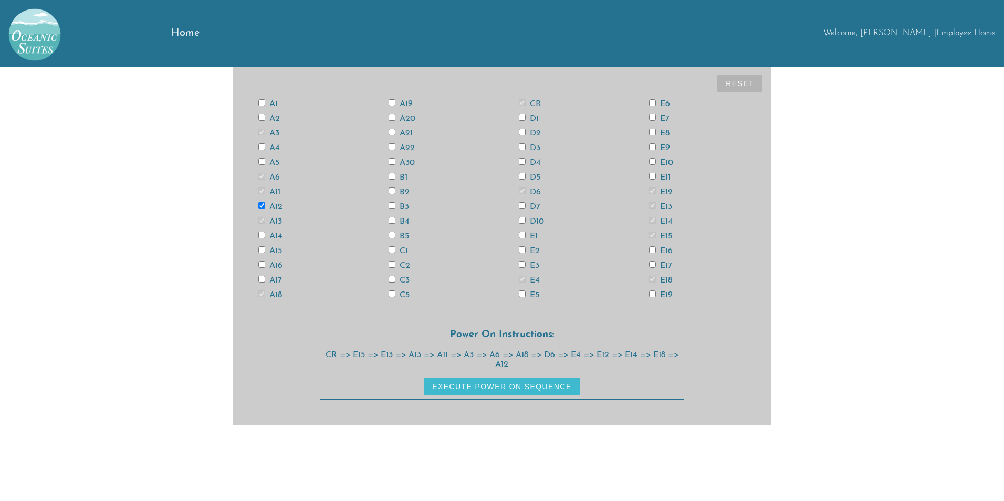
click at [527, 391] on button "Execute Power On Sequence" at bounding box center [502, 386] width 156 height 17
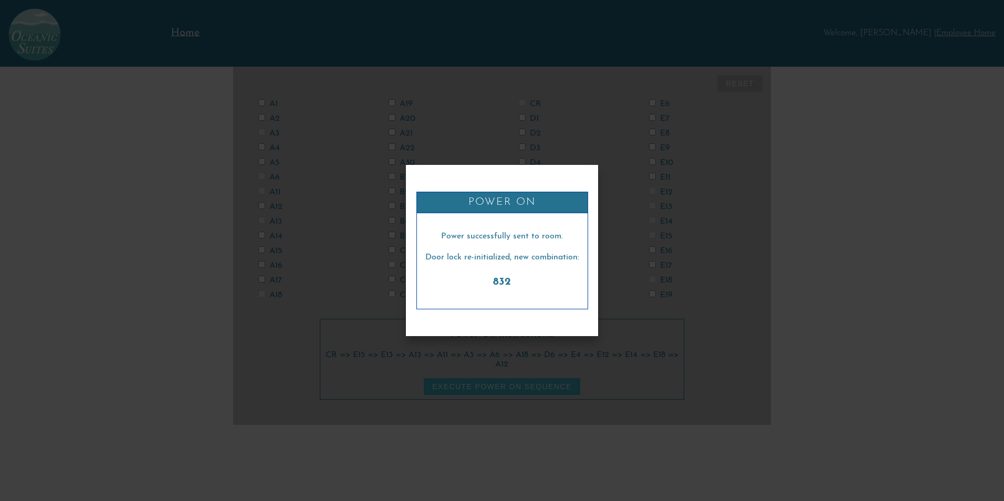
checkbox input "false"
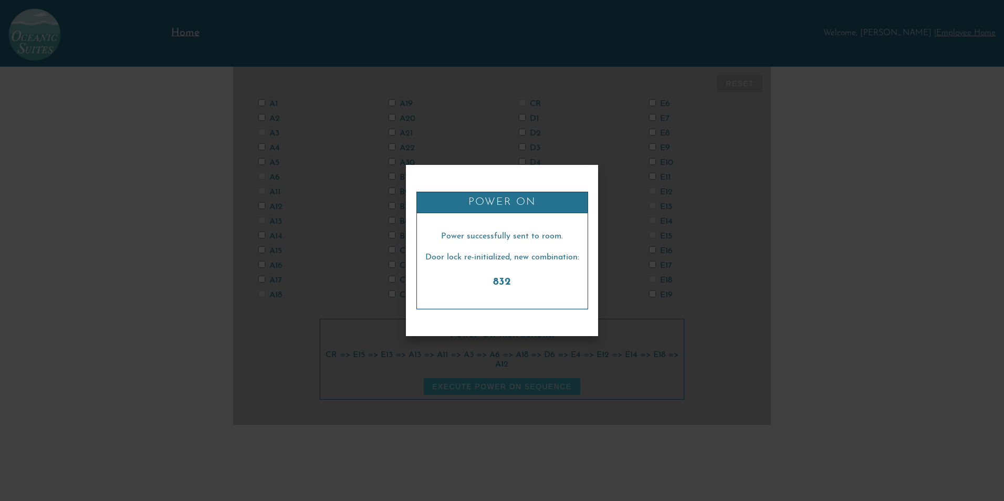
checkbox input "false"
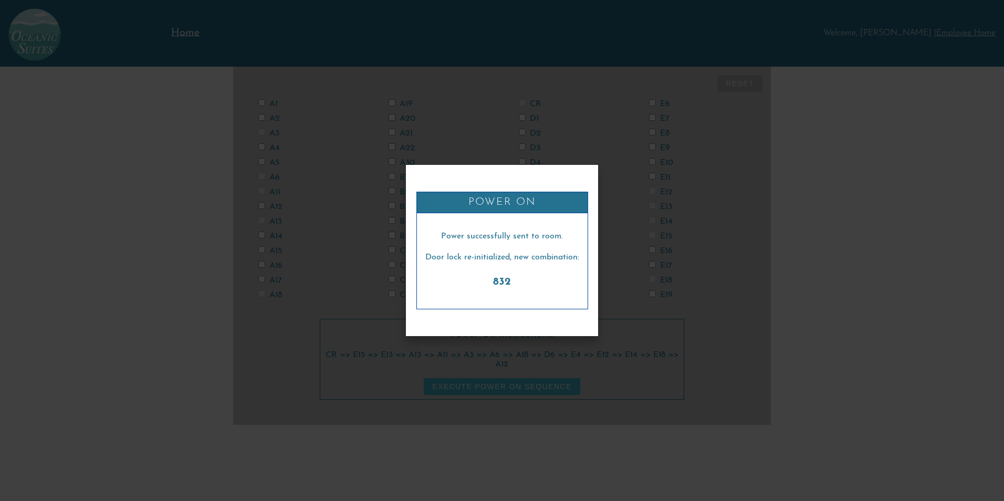
checkbox input "false"
click at [655, 111] on div "Power On Power successfully sent to room. Door lock re-initialized, new combina…" at bounding box center [502, 250] width 1004 height 501
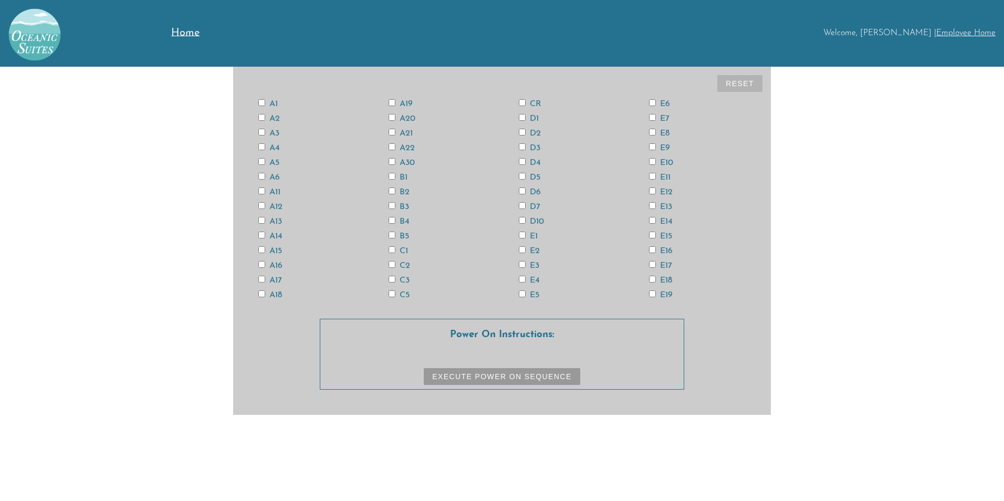
click at [179, 34] on span "Home" at bounding box center [185, 33] width 28 height 11
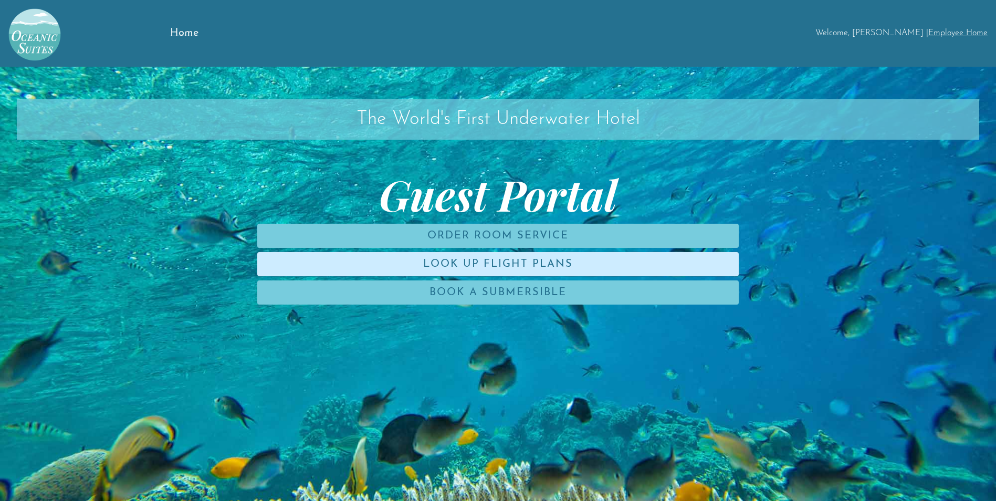
click at [549, 272] on link "Look Up Flight Plans" at bounding box center [497, 264] width 481 height 24
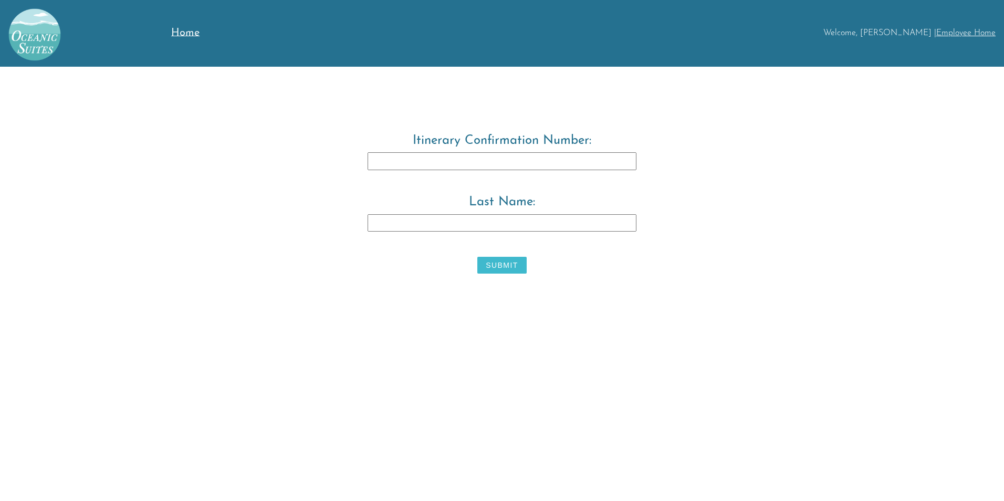
click at [180, 27] on link "Home" at bounding box center [211, 33] width 80 height 67
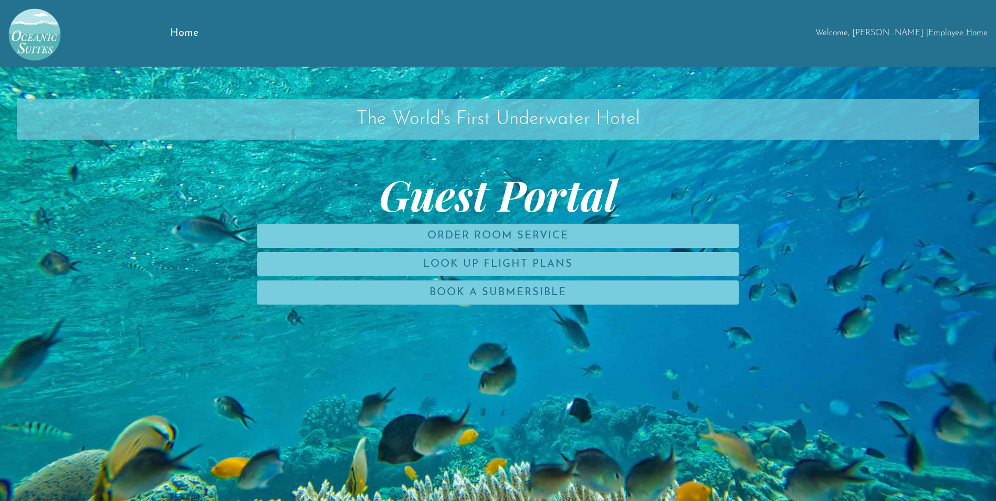
click at [953, 39] on div "Welcome, [PERSON_NAME] | Employee Home" at bounding box center [622, 33] width 747 height 67
click at [943, 35] on link "Employee Home" at bounding box center [957, 33] width 59 height 8
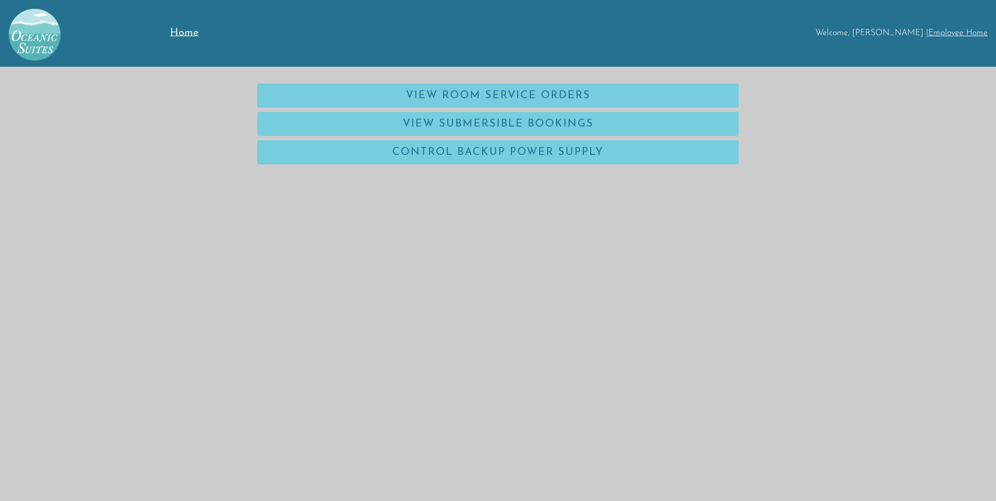
click at [951, 37] on link "Employee Home" at bounding box center [957, 33] width 59 height 8
click at [200, 37] on link "Home" at bounding box center [209, 33] width 79 height 67
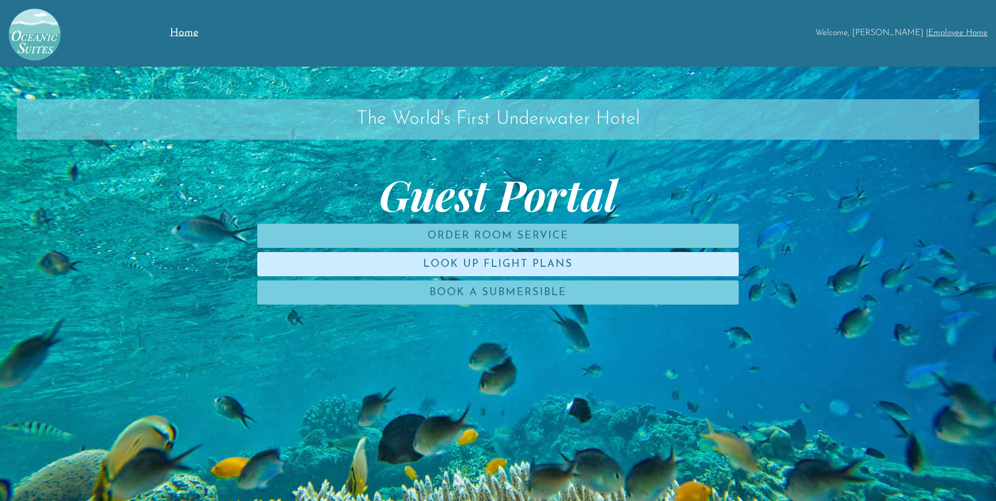
click at [455, 274] on link "Look Up Flight Plans" at bounding box center [497, 264] width 481 height 24
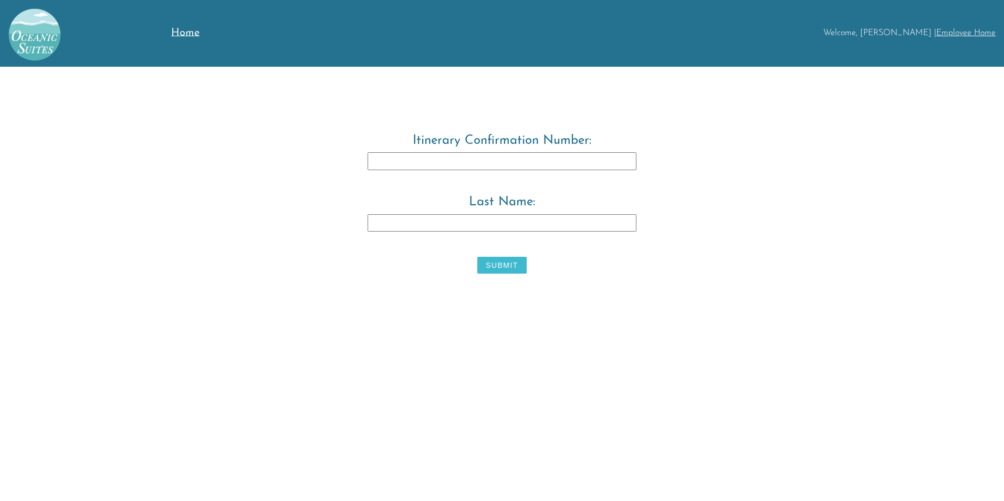
click at [505, 174] on label "Itinerary Confirmation Number:" at bounding box center [502, 160] width 538 height 53
click at [505, 170] on input "Itinerary Confirmation Number:" at bounding box center [502, 161] width 269 height 18
type input "3829483"
click at [435, 224] on input "Last Name:" at bounding box center [502, 223] width 269 height 18
type input "warwick"
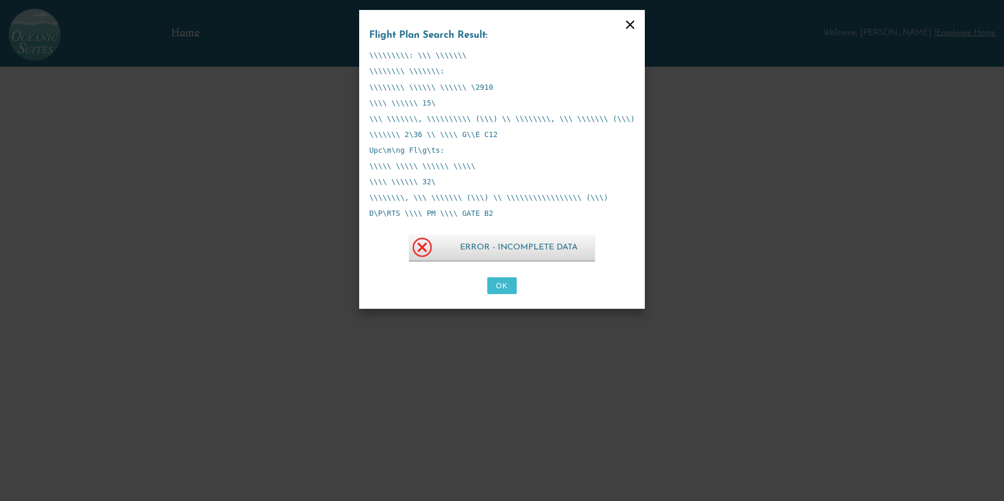
click at [508, 289] on button "OK" at bounding box center [501, 285] width 29 height 17
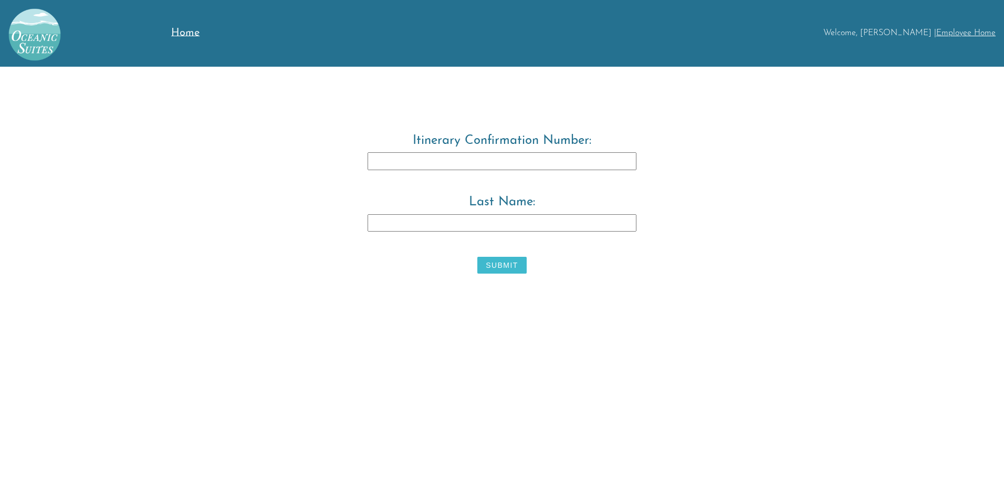
click at [959, 30] on link "Employee Home" at bounding box center [965, 33] width 59 height 8
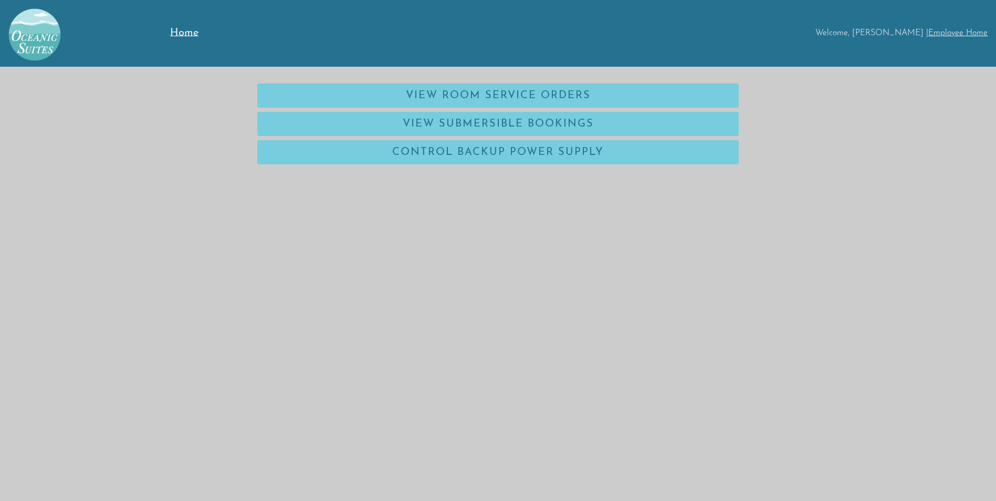
click at [173, 28] on span "Home" at bounding box center [184, 33] width 28 height 11
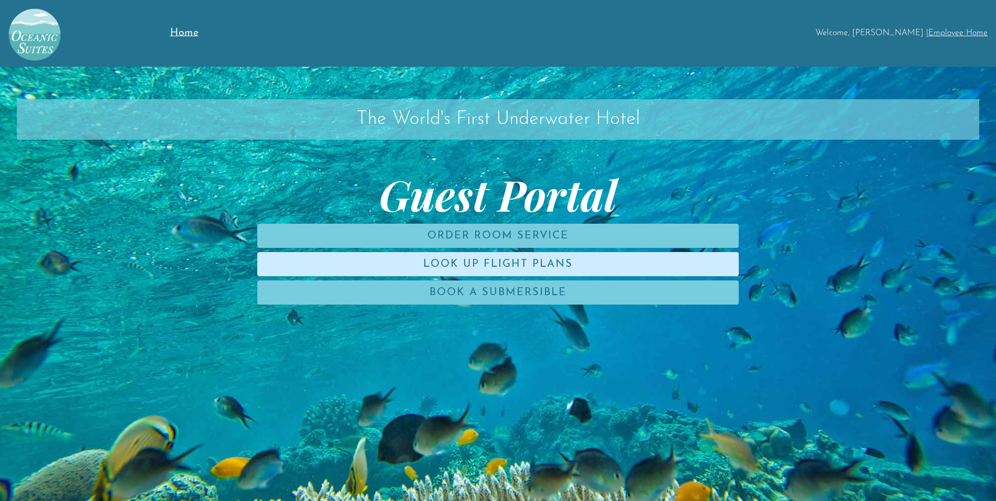
click at [475, 265] on link "Look Up Flight Plans" at bounding box center [497, 264] width 481 height 24
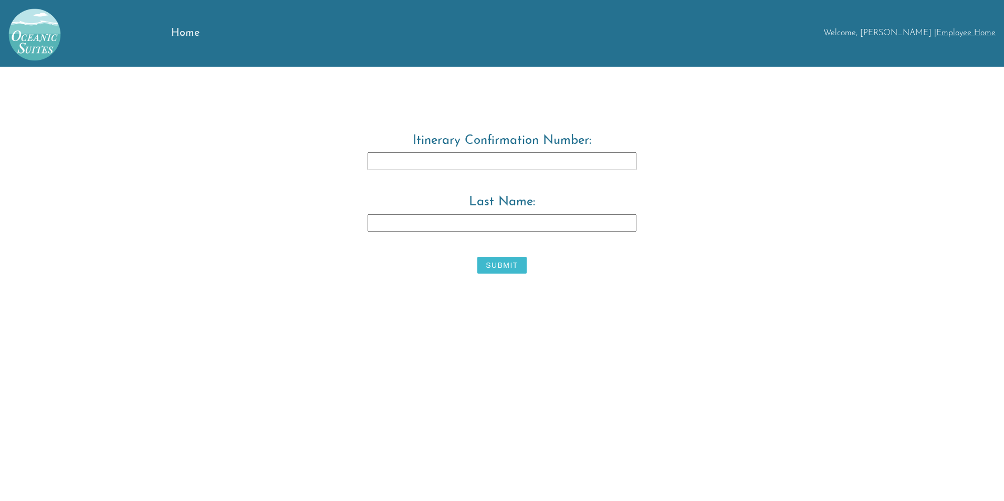
click at [884, 31] on div "Welcome, [PERSON_NAME] | Employee Home" at bounding box center [623, 32] width 744 height 9
click at [971, 30] on link "Employee Home" at bounding box center [965, 33] width 59 height 8
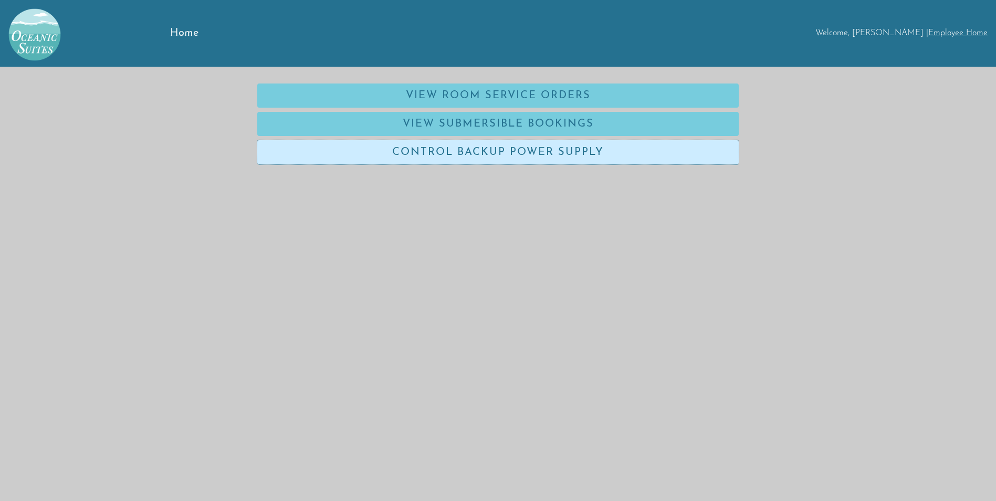
click at [524, 147] on link "Control Backup Power Supply" at bounding box center [497, 152] width 481 height 24
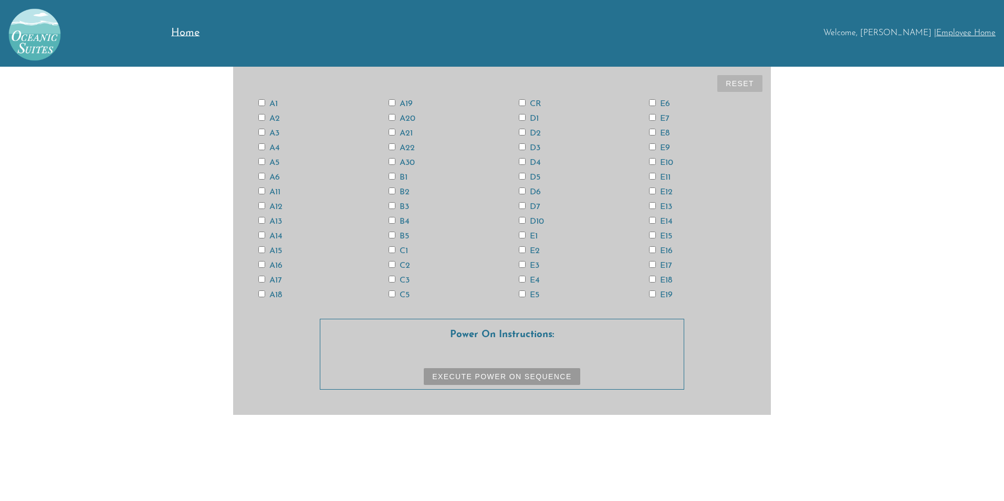
click at [181, 33] on span "Home" at bounding box center [185, 33] width 28 height 11
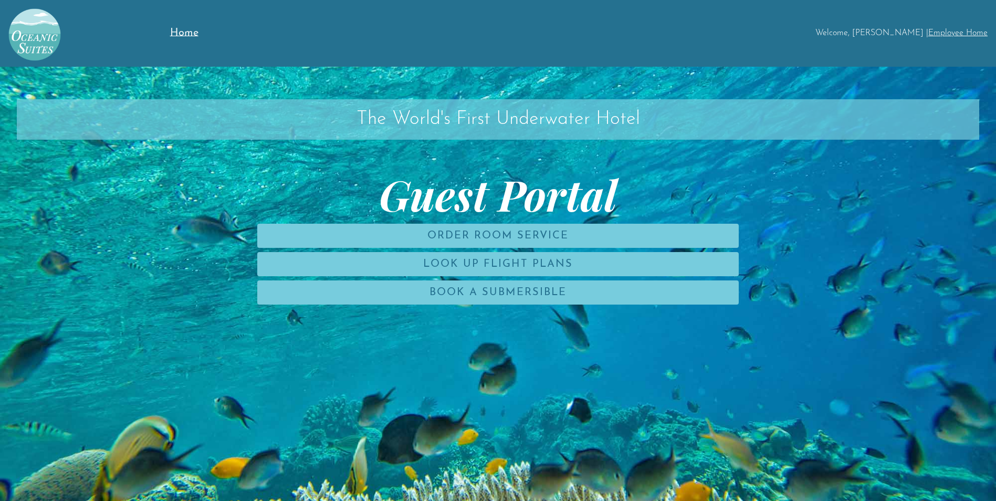
click at [35, 43] on img at bounding box center [30, 30] width 61 height 61
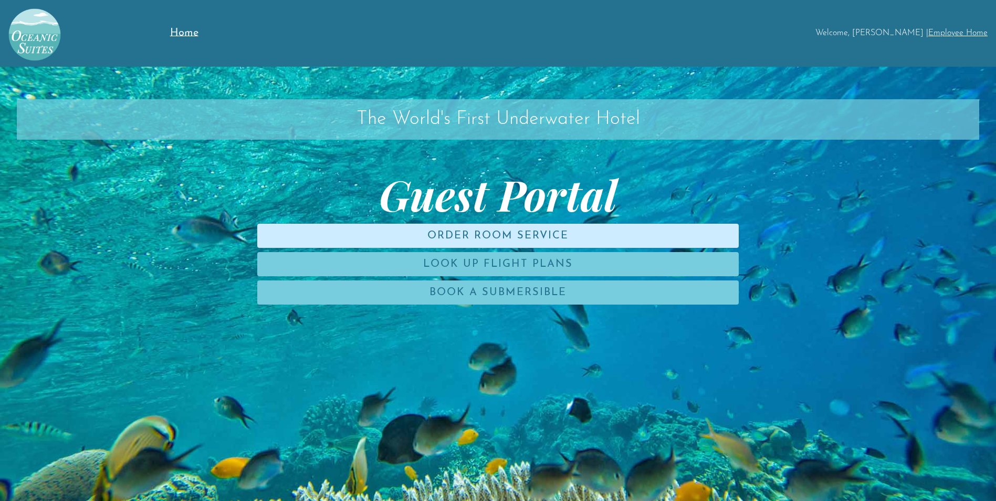
click at [472, 240] on link "Order Room Service" at bounding box center [497, 236] width 481 height 24
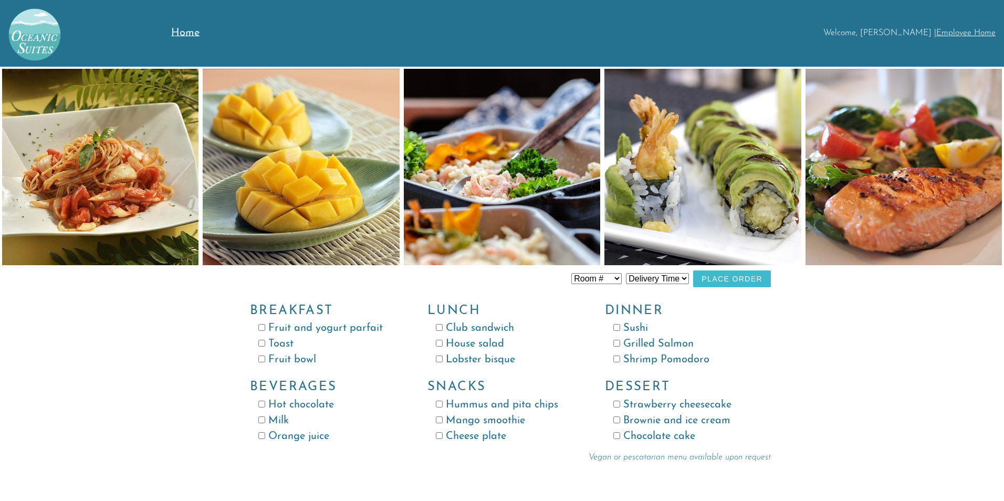
click at [192, 34] on span "Home" at bounding box center [185, 33] width 28 height 11
